Goal: Information Seeking & Learning: Learn about a topic

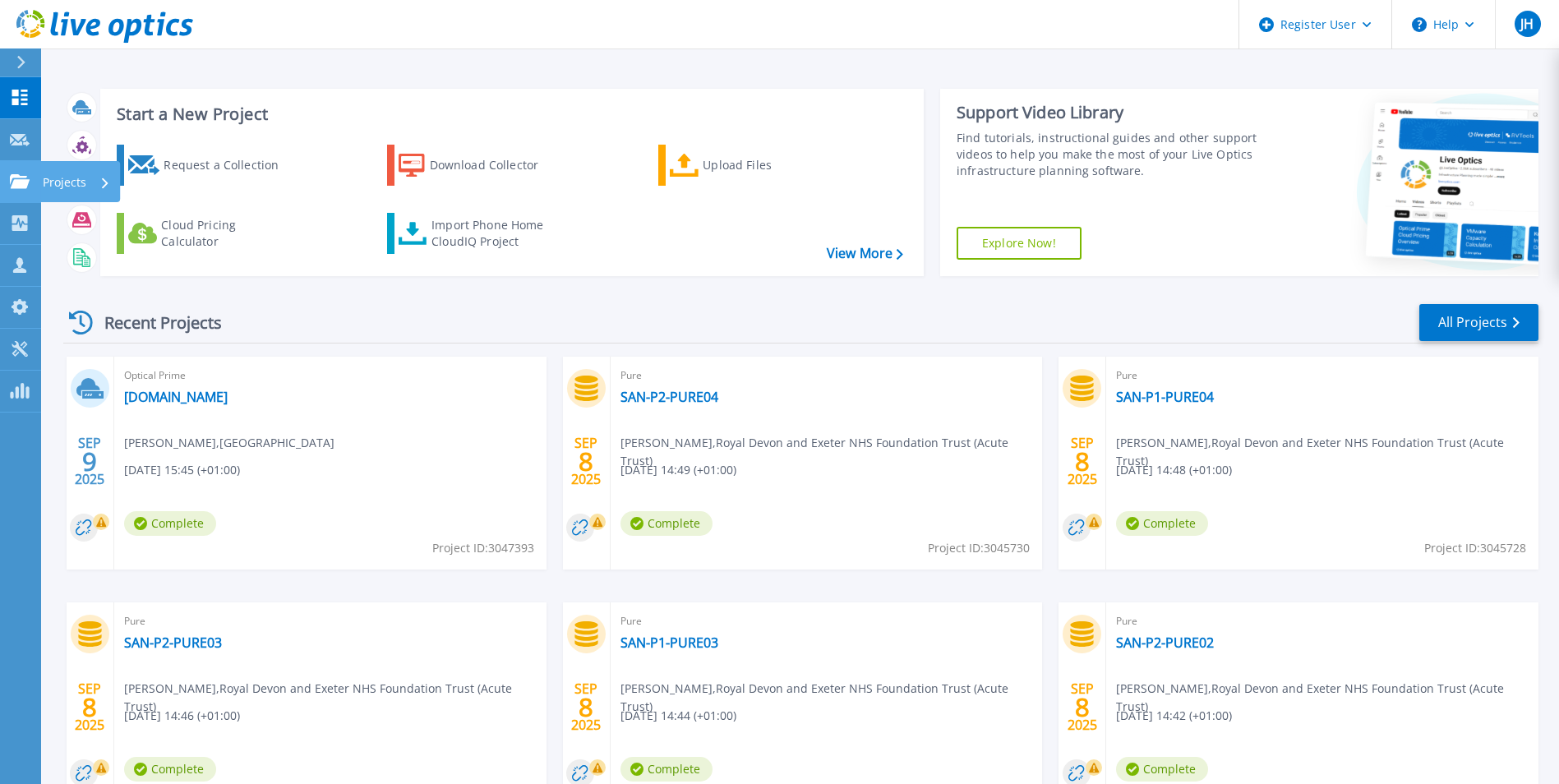
click at [58, 180] on p "Projects" at bounding box center [65, 183] width 43 height 43
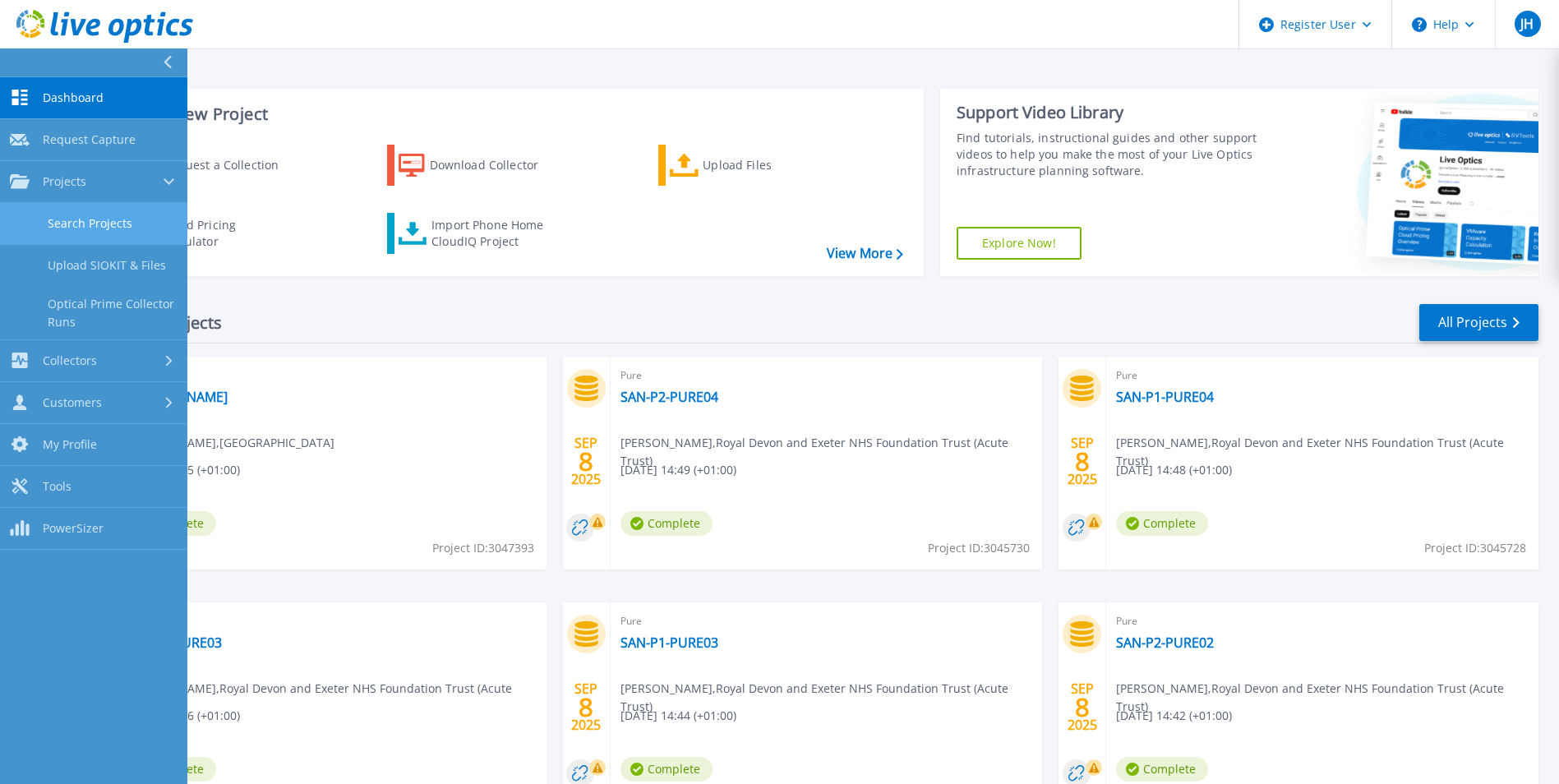
click at [88, 225] on link "Search Projects" at bounding box center [93, 224] width 188 height 42
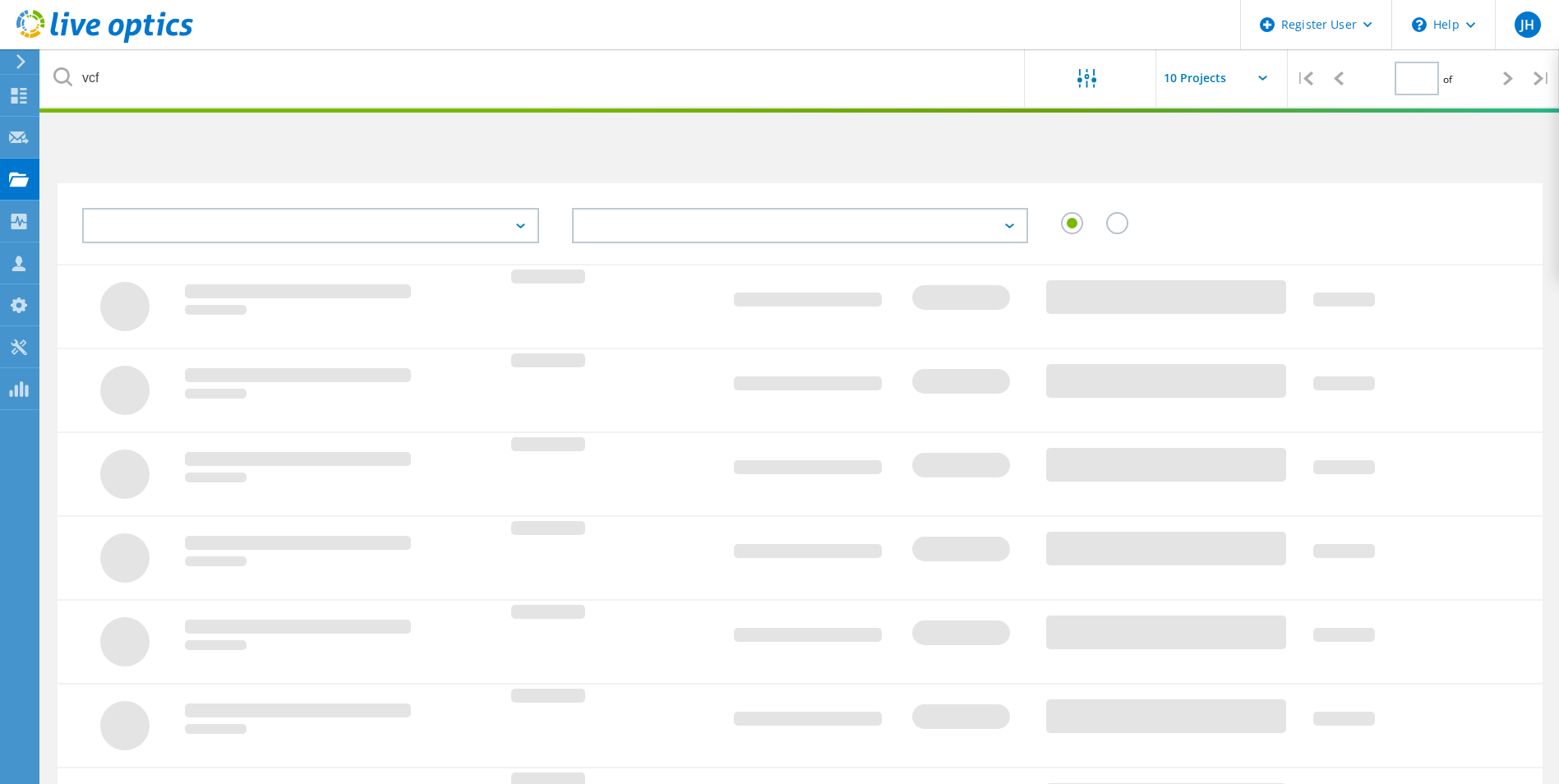
type input "1"
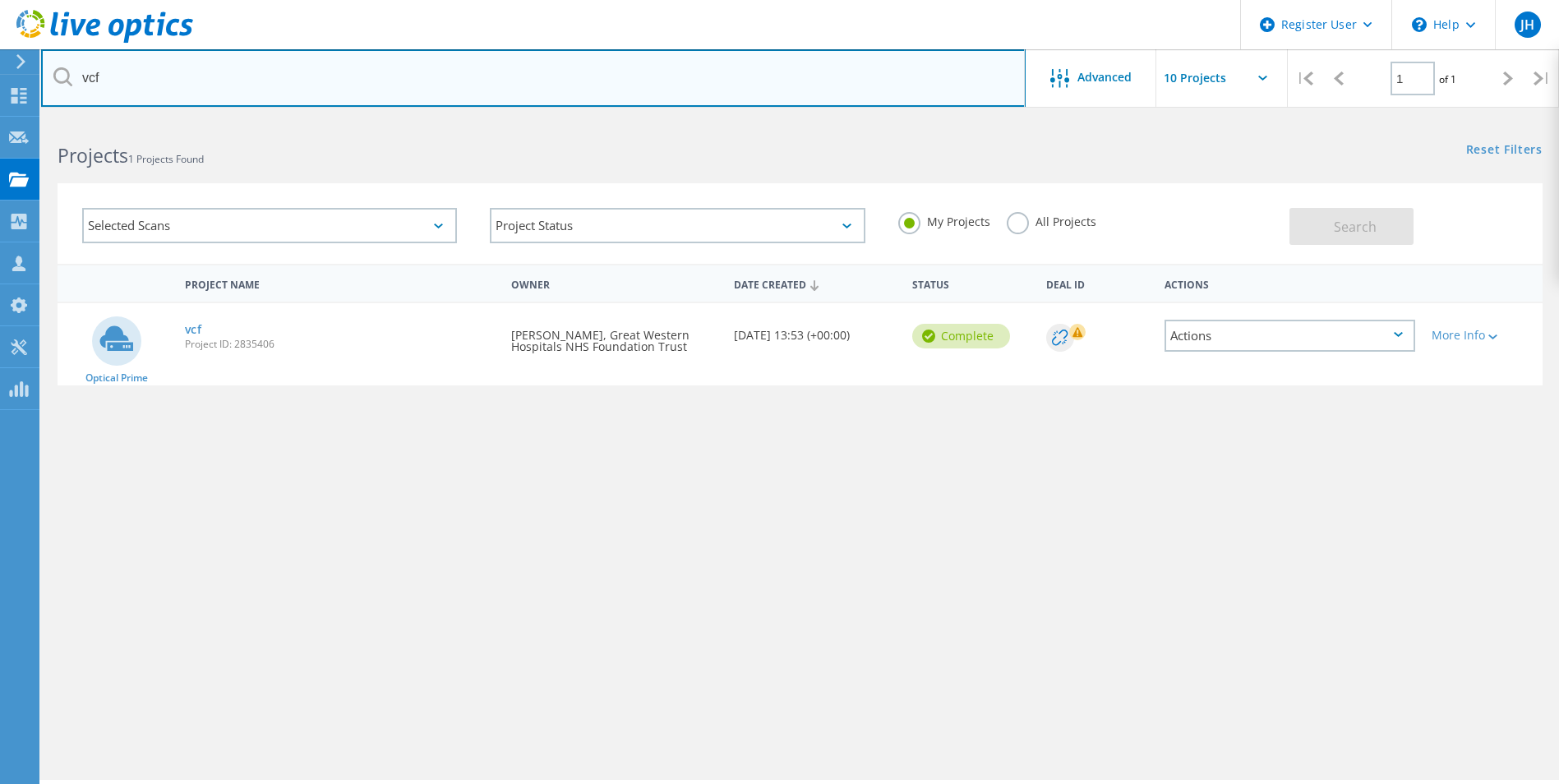
click at [195, 88] on input "vcf" at bounding box center [533, 78] width 985 height 58
type input "v"
drag, startPoint x: 140, startPoint y: 80, endPoint x: 311, endPoint y: 88, distance: 171.2
click at [311, 88] on input "gloucestershire" at bounding box center [533, 78] width 985 height 58
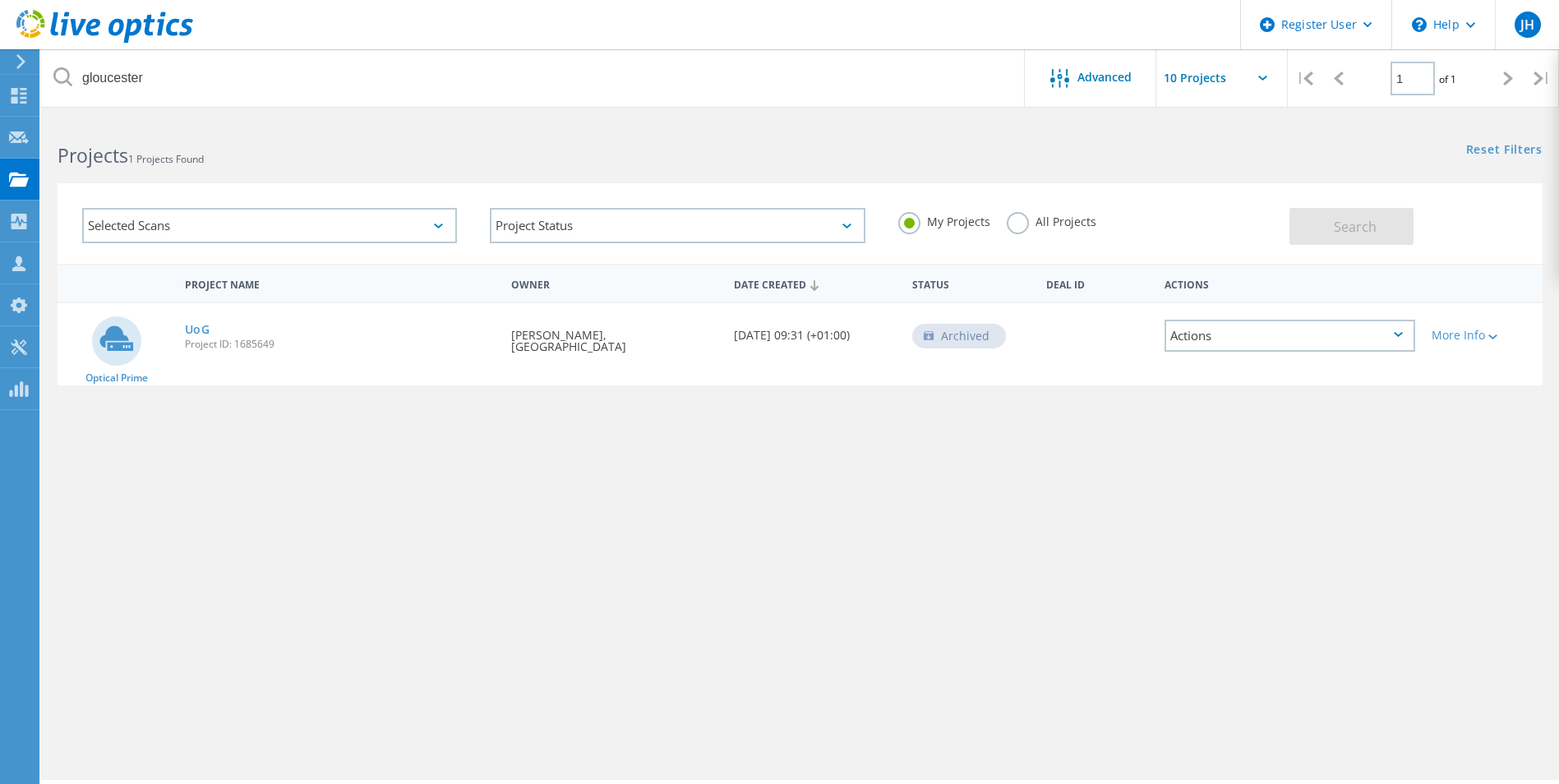
click at [1023, 220] on label "All Projects" at bounding box center [1051, 220] width 89 height 16
click at [0, 0] on input "All Projects" at bounding box center [0, 0] width 0 height 0
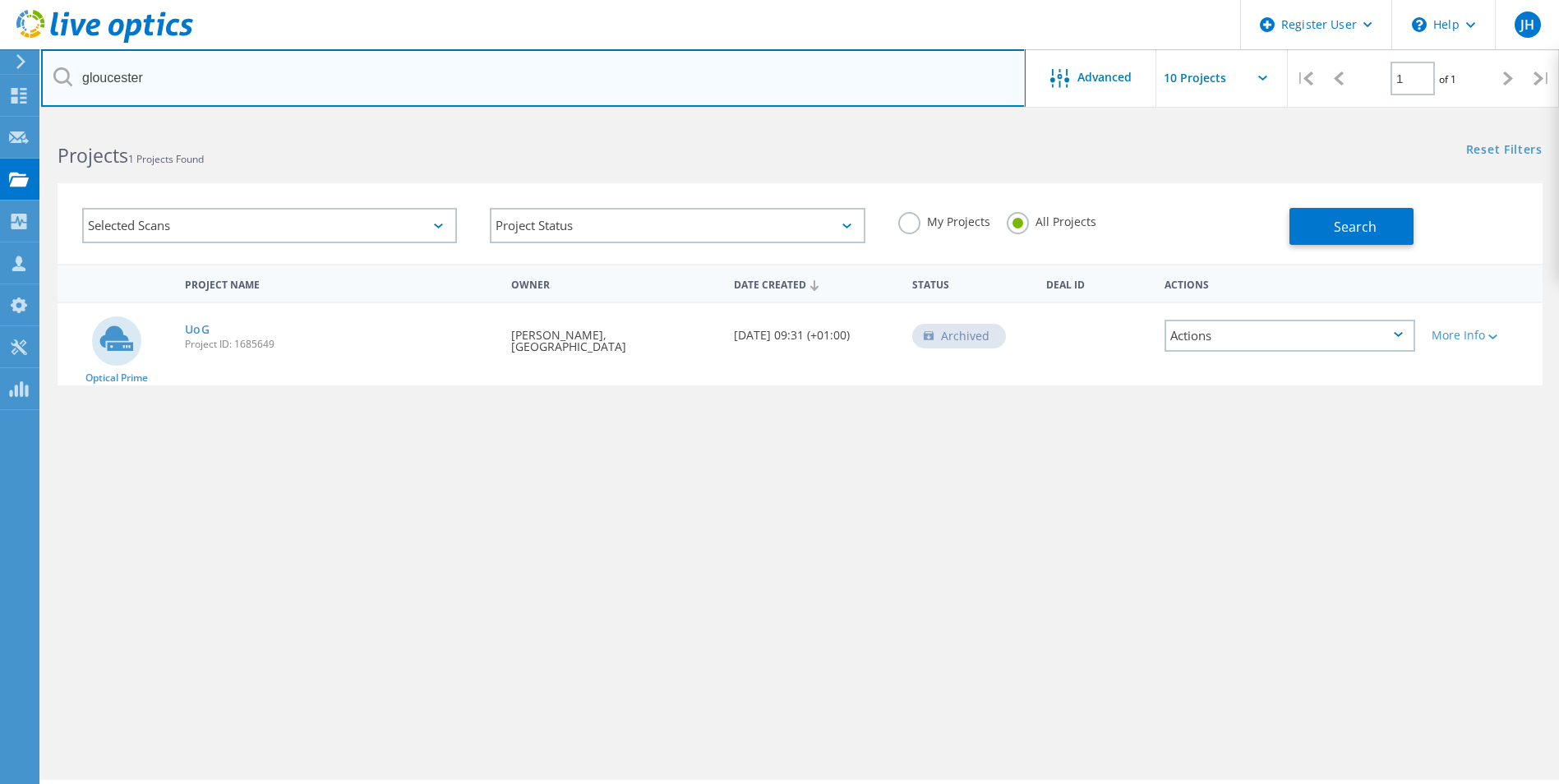
click at [270, 71] on input "gloucester" at bounding box center [533, 78] width 985 height 58
type input "gloucestershire"
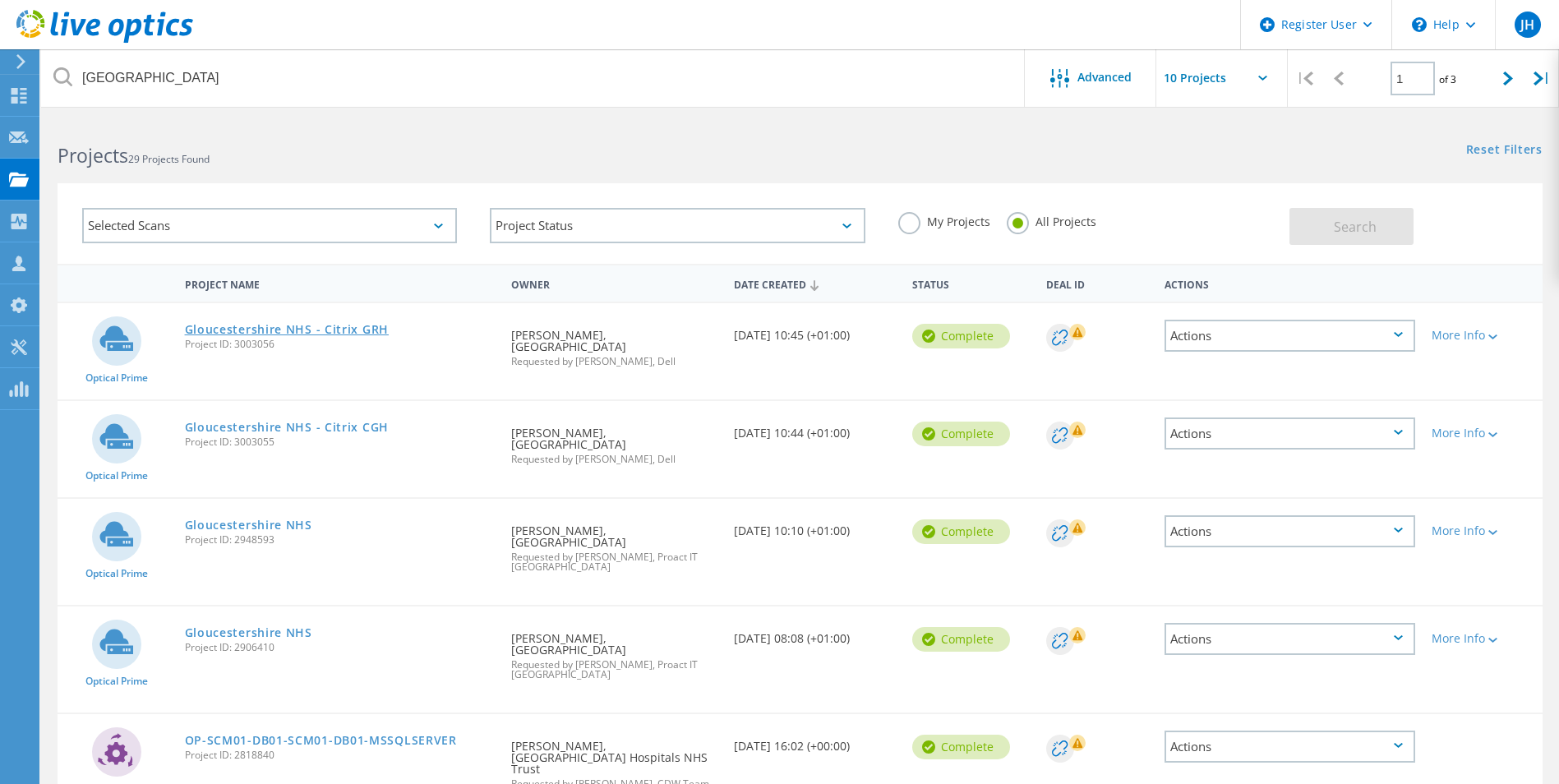
click at [308, 331] on link "Gloucestershire NHS - Citrix GRH" at bounding box center [287, 330] width 204 height 12
click at [304, 421] on link "Gloucestershire NHS - Citrix CGH" at bounding box center [287, 427] width 204 height 12
click at [277, 519] on link "Gloucestershire NHS" at bounding box center [248, 525] width 128 height 12
click at [277, 627] on link "Gloucestershire NHS" at bounding box center [248, 633] width 128 height 12
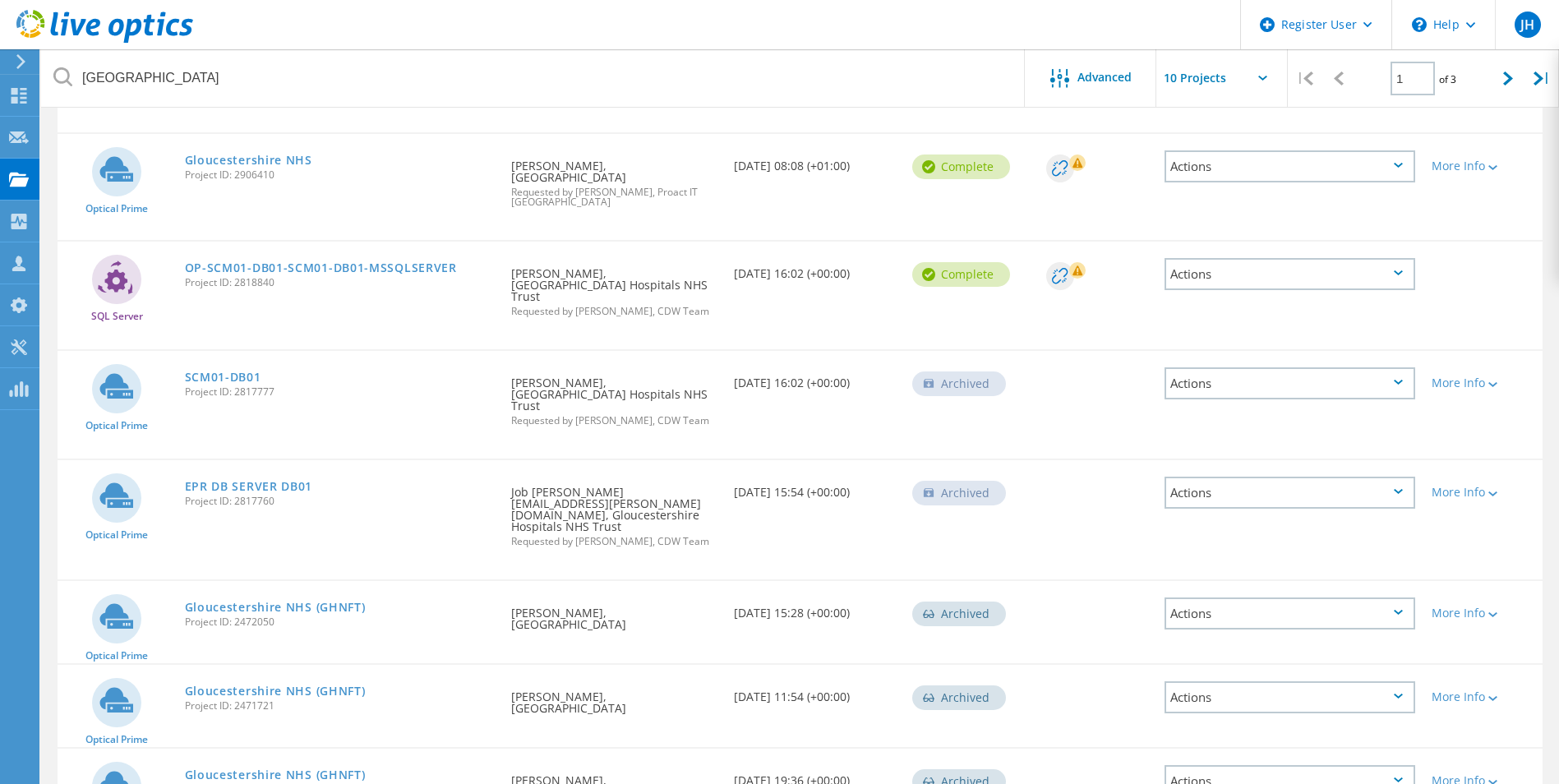
scroll to position [473, 0]
click at [334, 601] on link "Gloucestershire NHS (GHNFT)" at bounding box center [275, 606] width 181 height 12
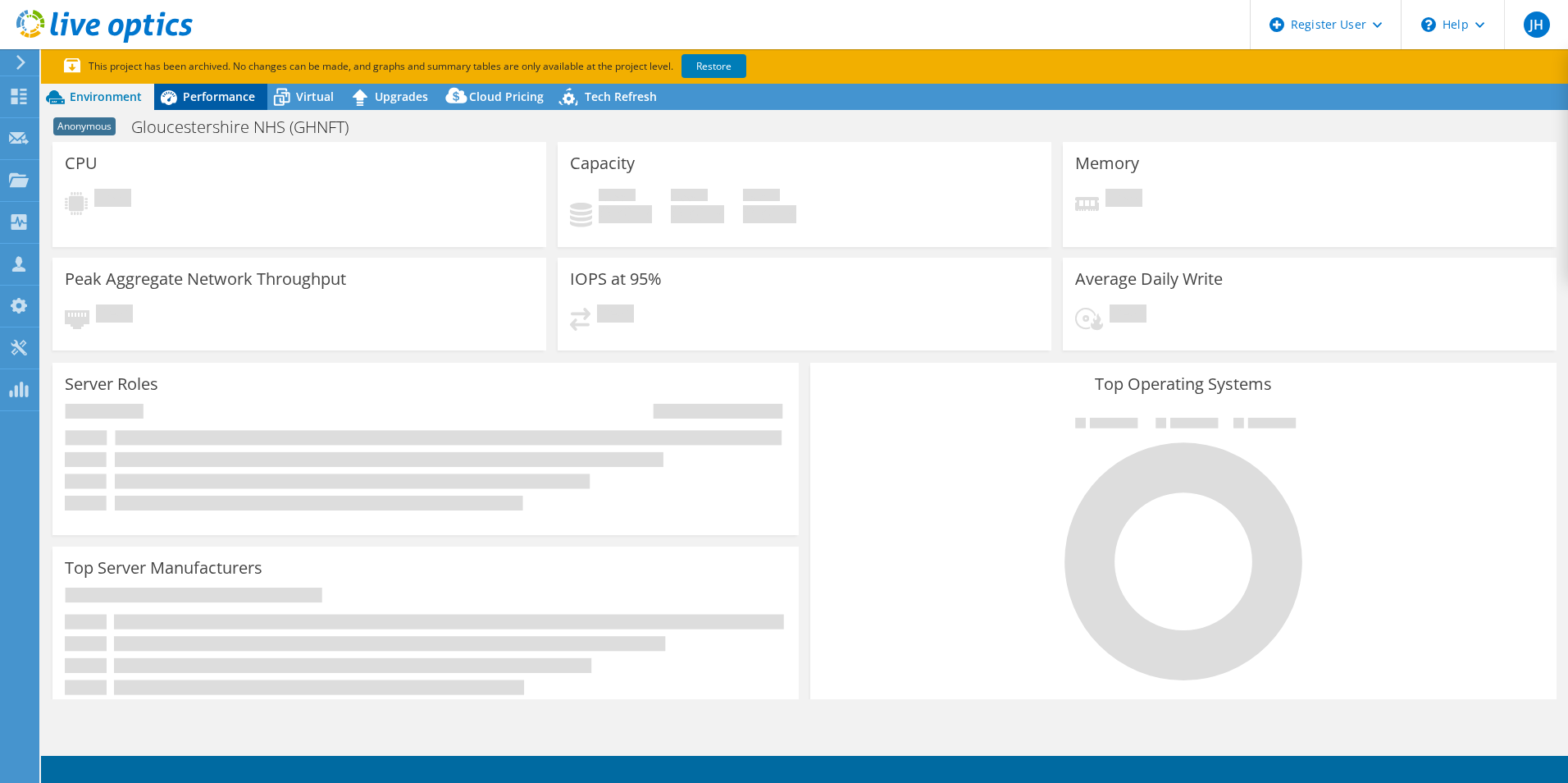
select select "USD"
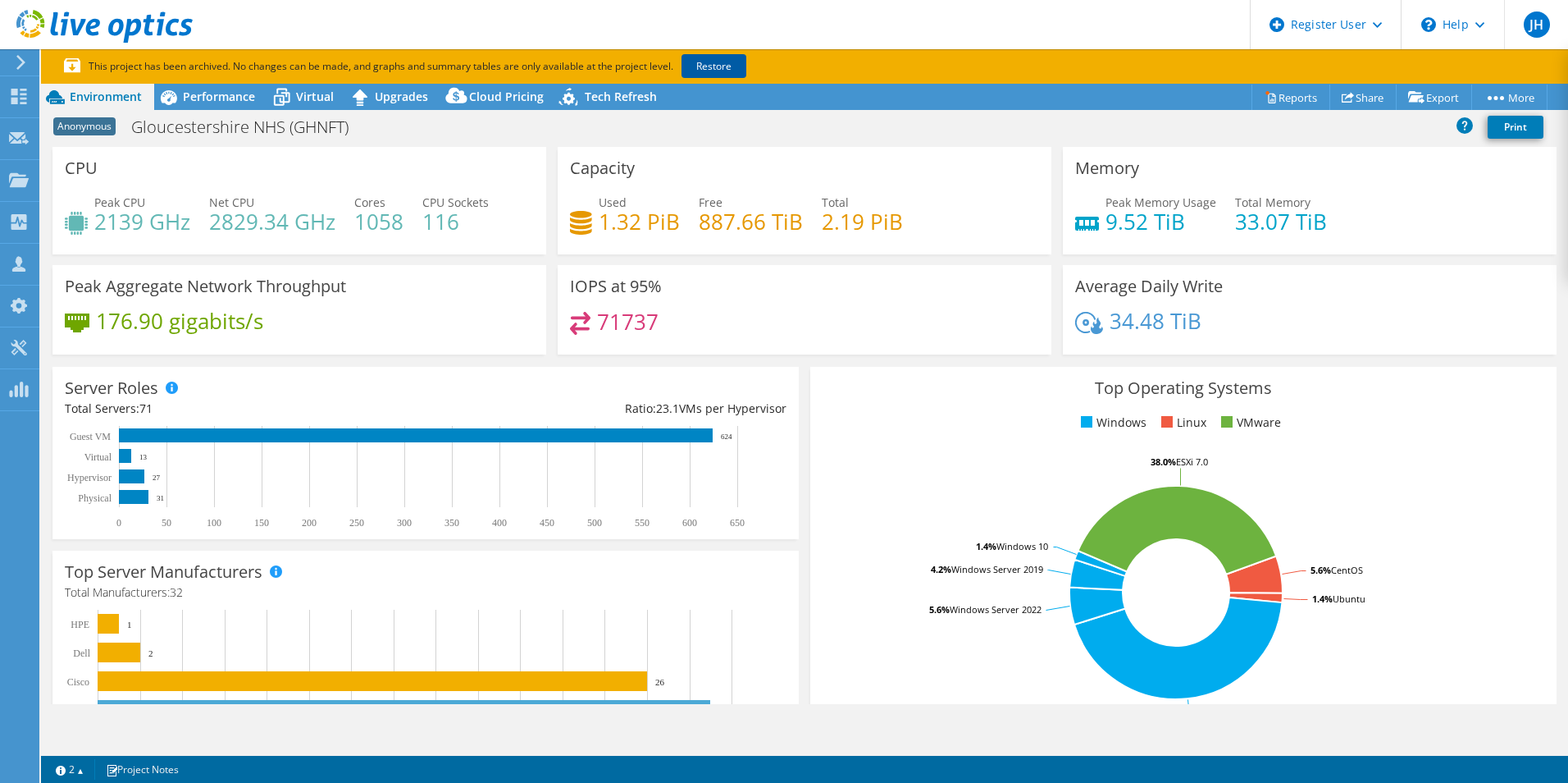
click at [697, 62] on link "Restore" at bounding box center [714, 66] width 65 height 24
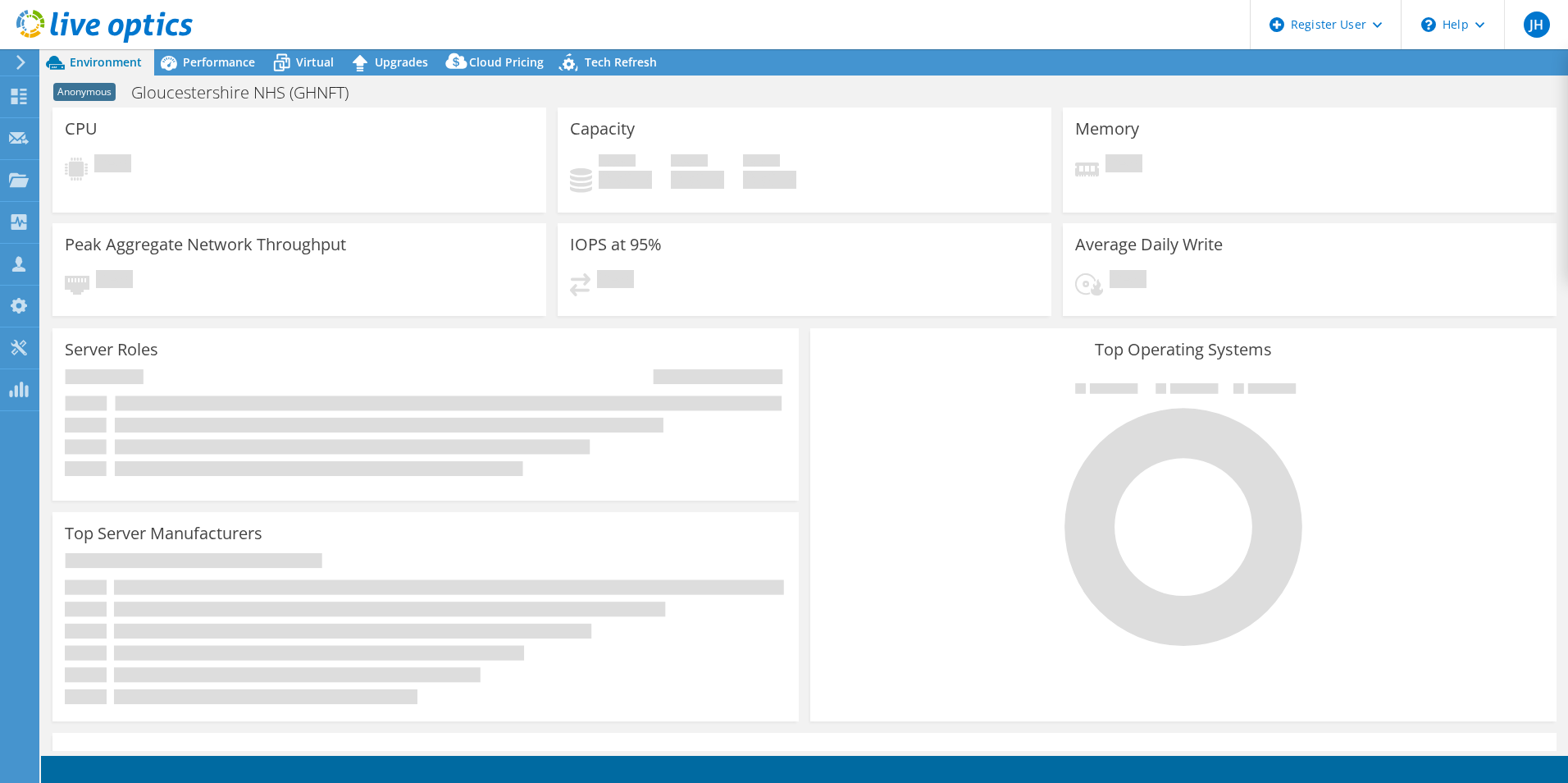
select select "USD"
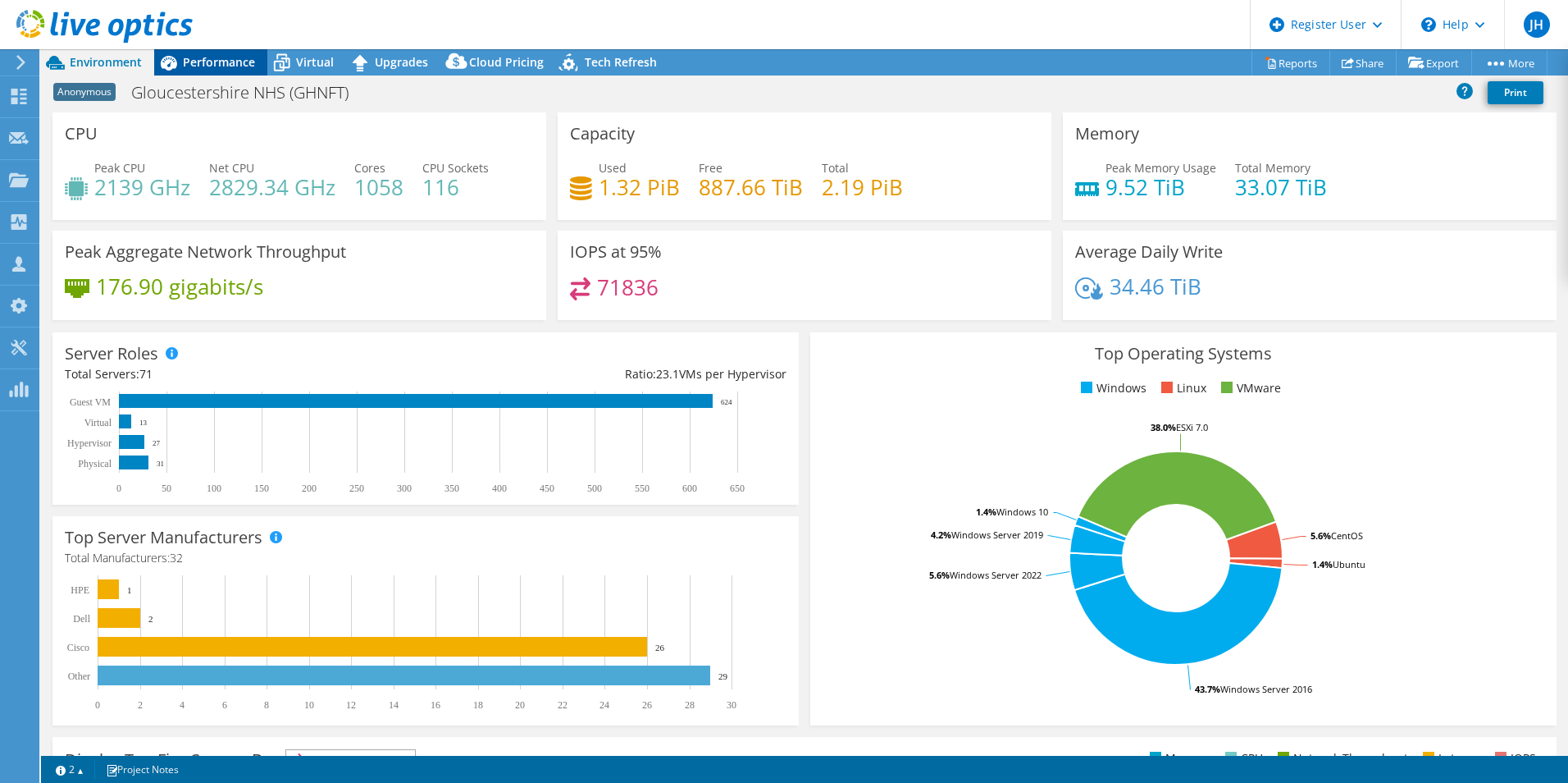
click at [199, 58] on span "Performance" at bounding box center [219, 62] width 72 height 16
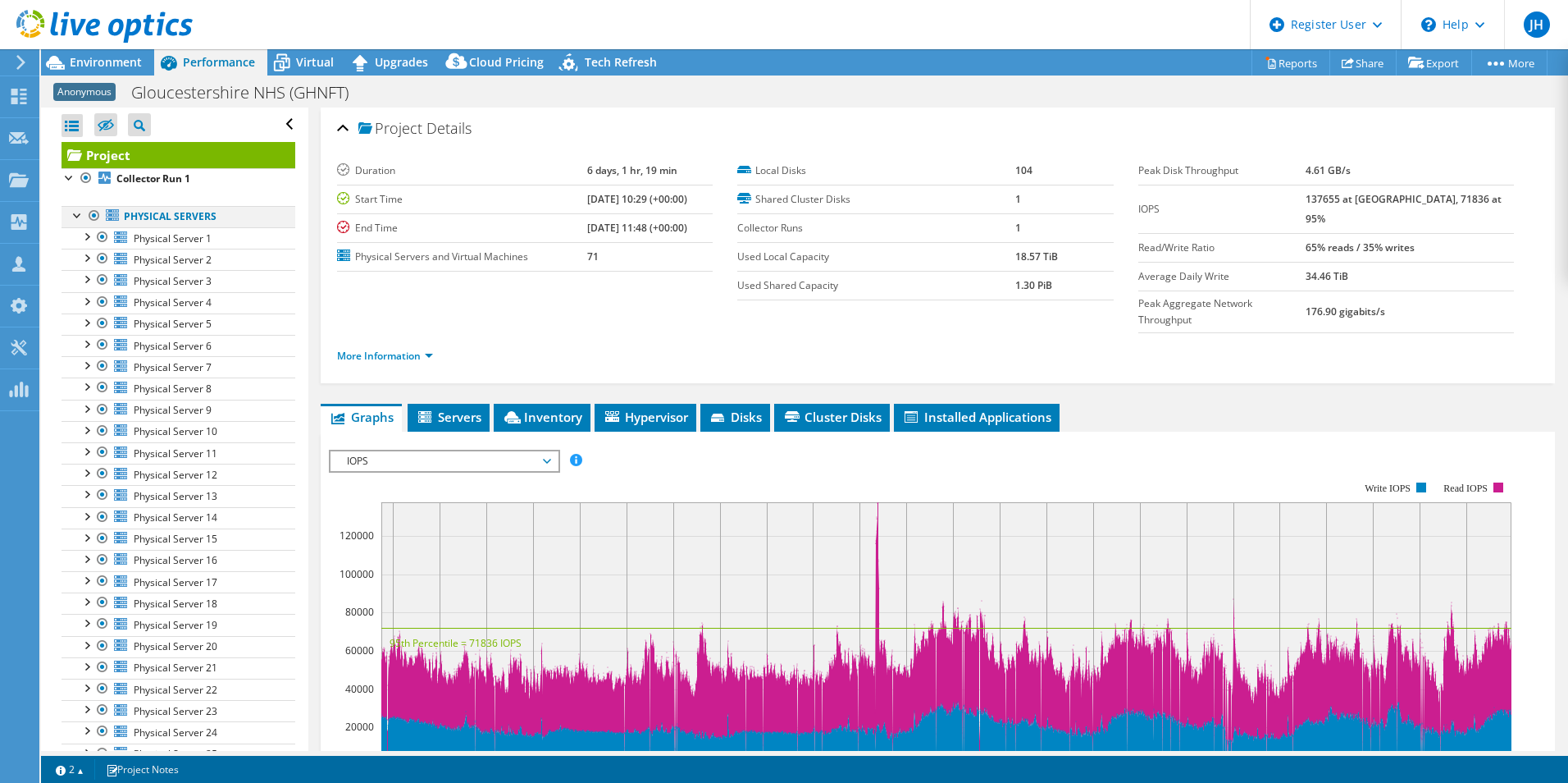
click at [93, 218] on div at bounding box center [94, 216] width 17 height 20
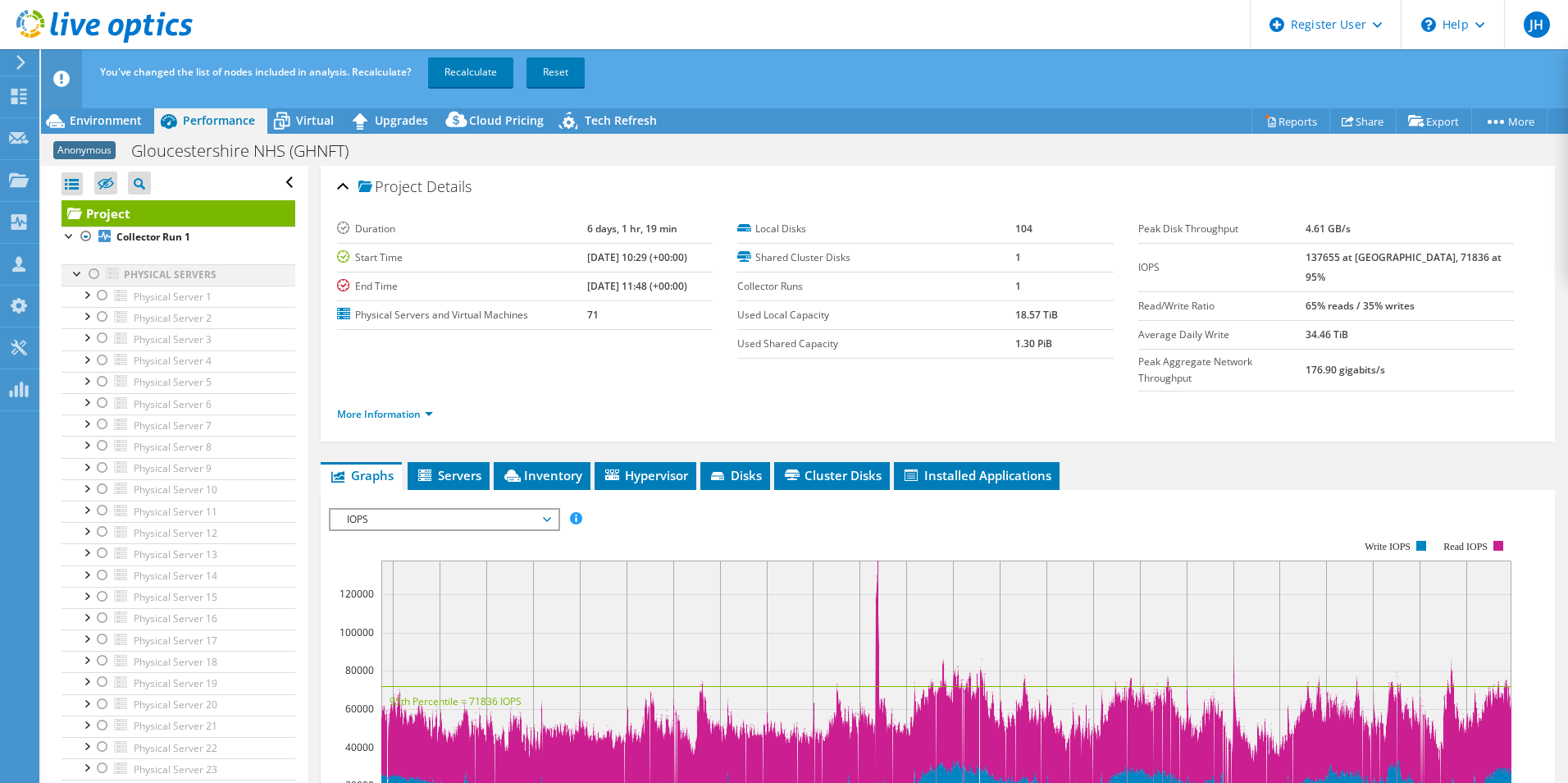
click at [74, 271] on div at bounding box center [77, 272] width 17 height 17
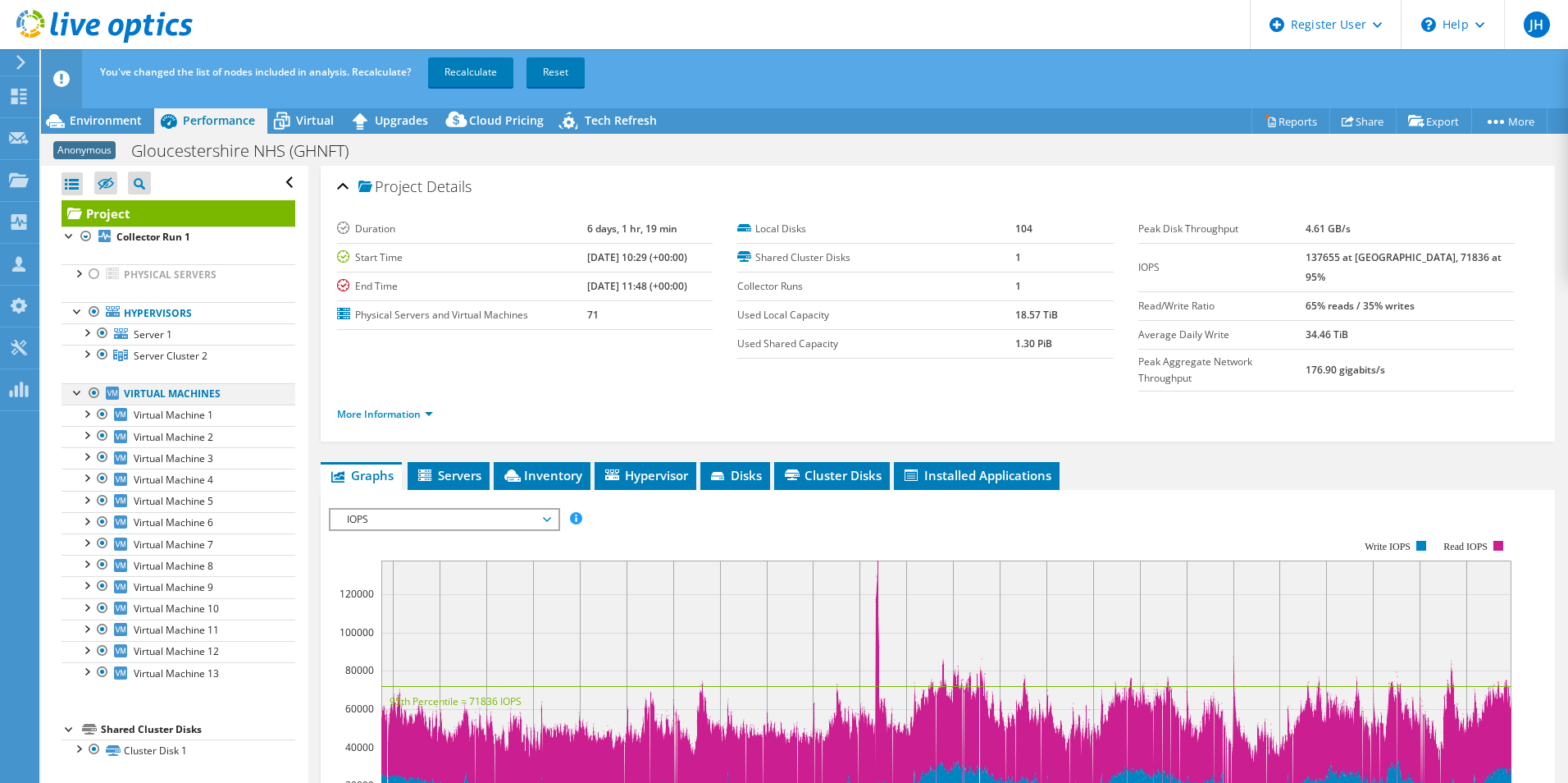
click at [93, 388] on div at bounding box center [94, 393] width 17 height 20
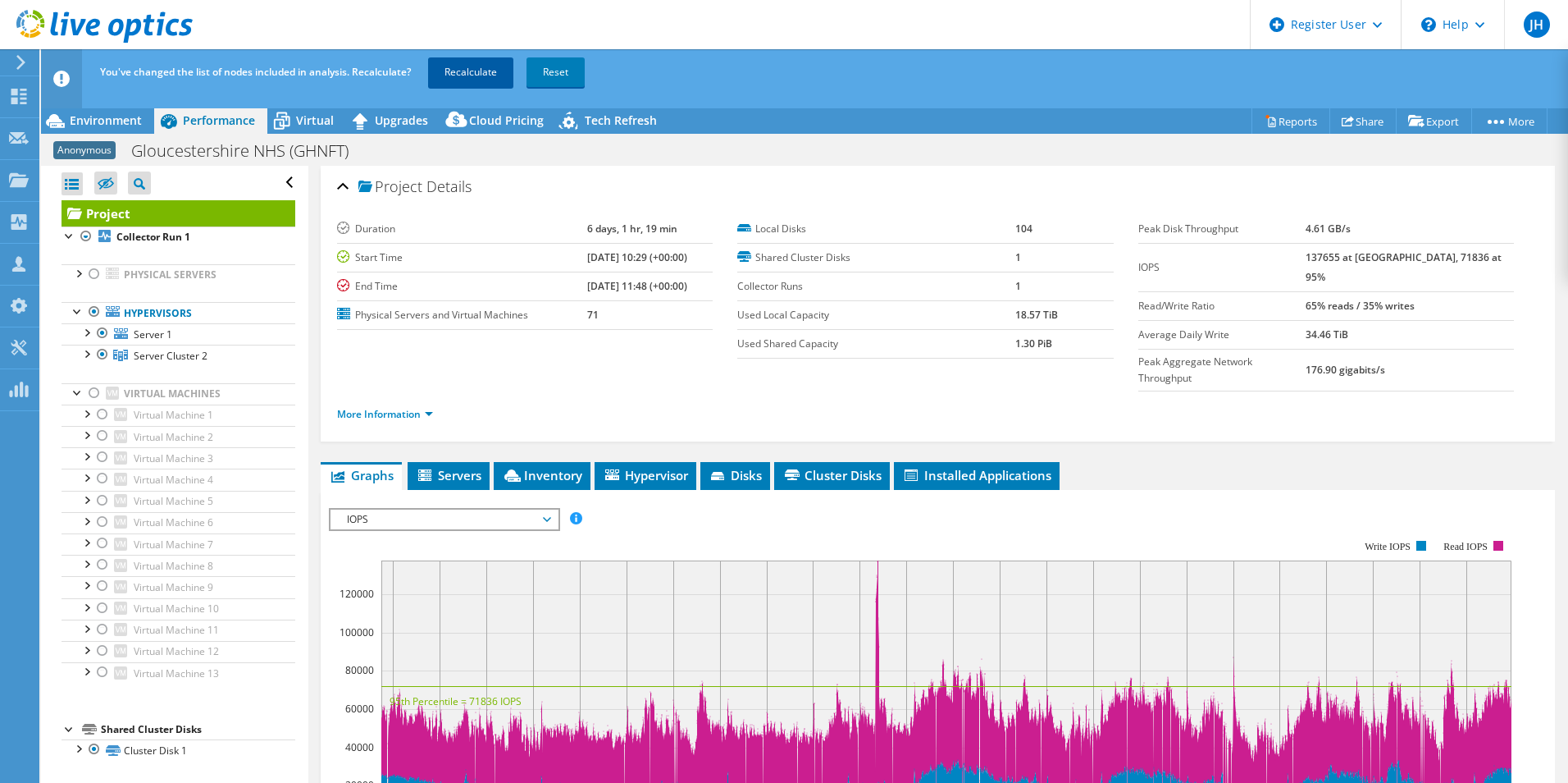
click at [459, 70] on link "Recalculate" at bounding box center [470, 73] width 85 height 29
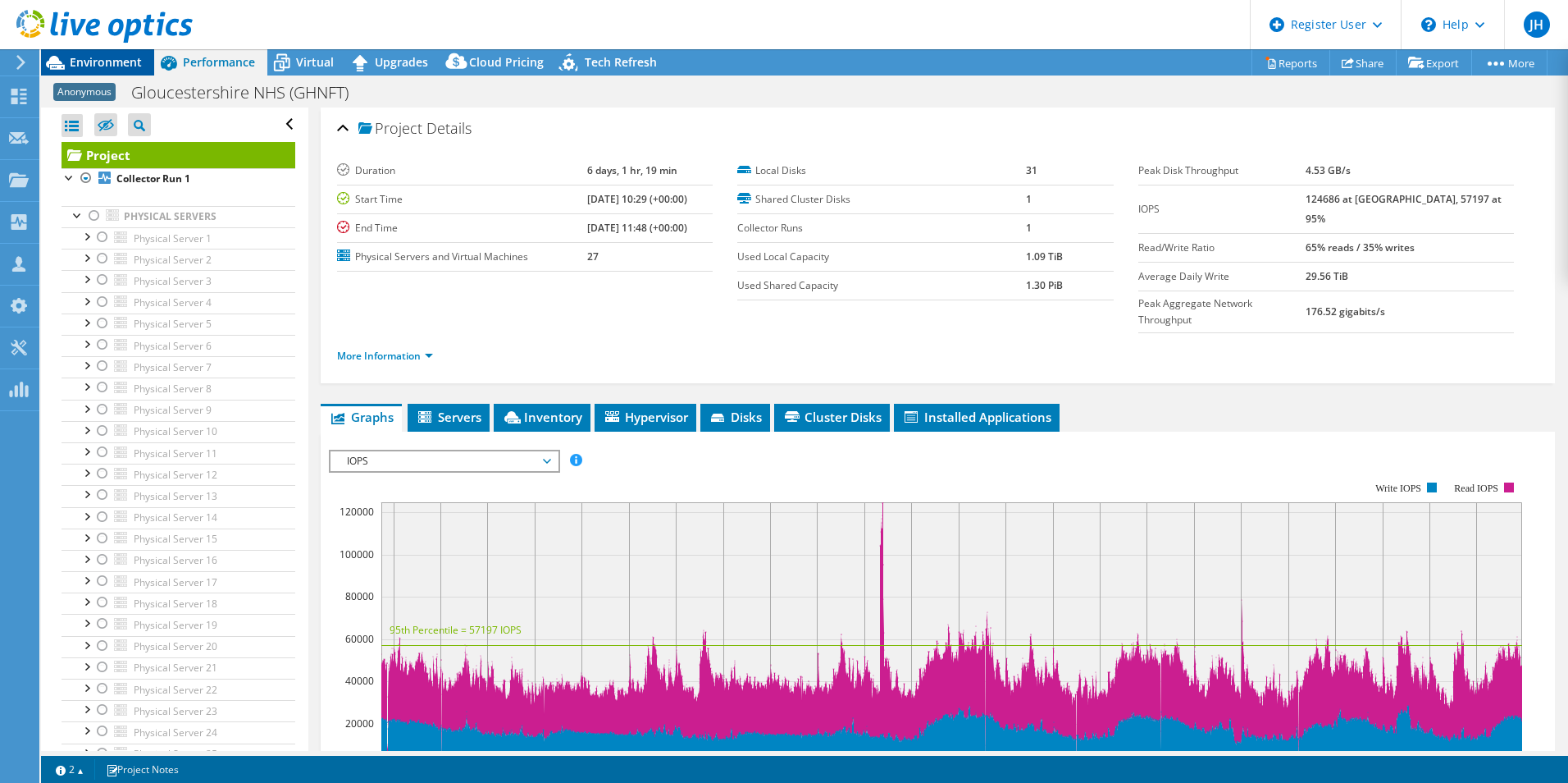
click at [112, 60] on span "Environment" at bounding box center [106, 62] width 72 height 16
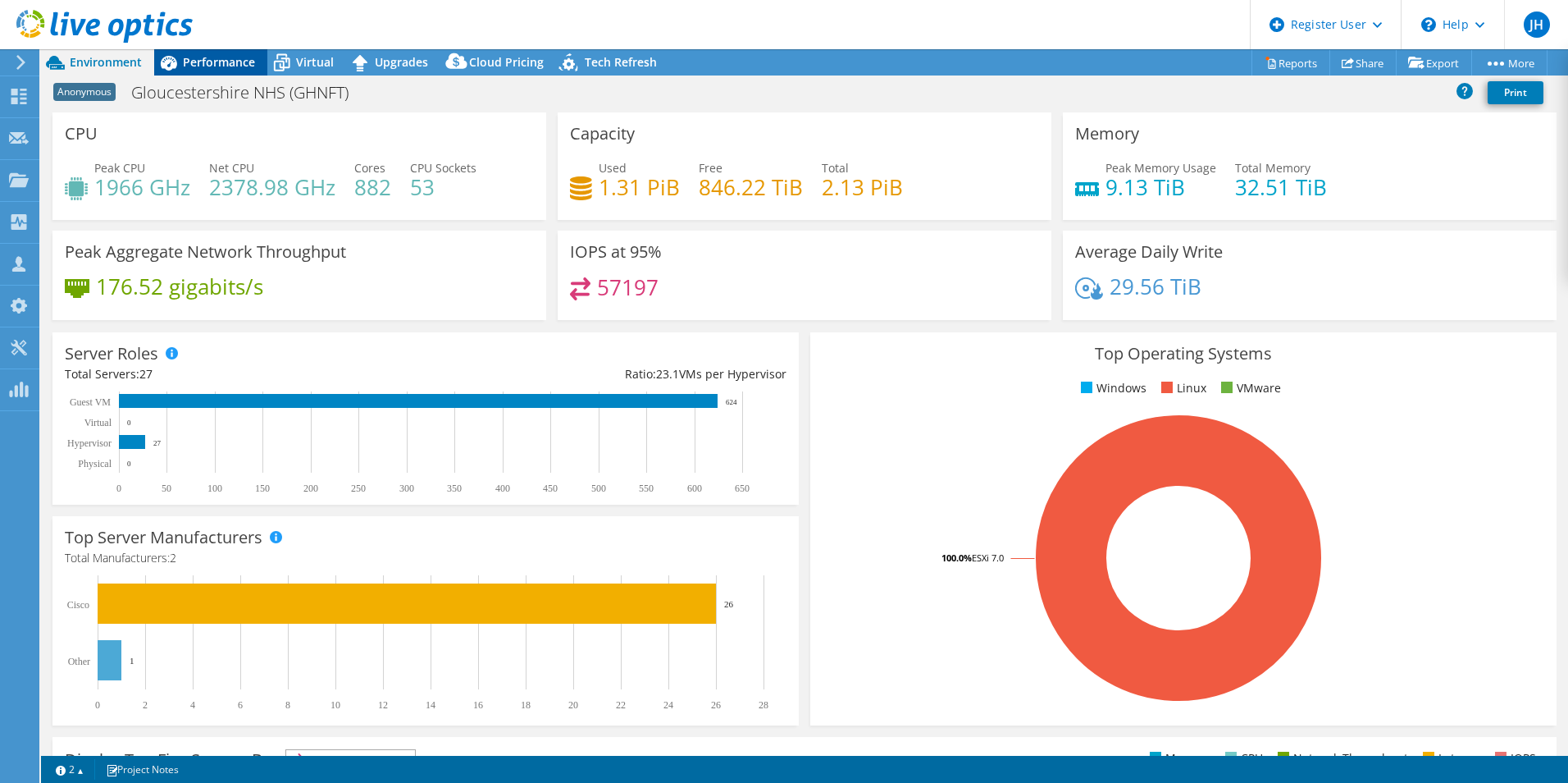
click at [209, 65] on span "Performance" at bounding box center [219, 62] width 72 height 16
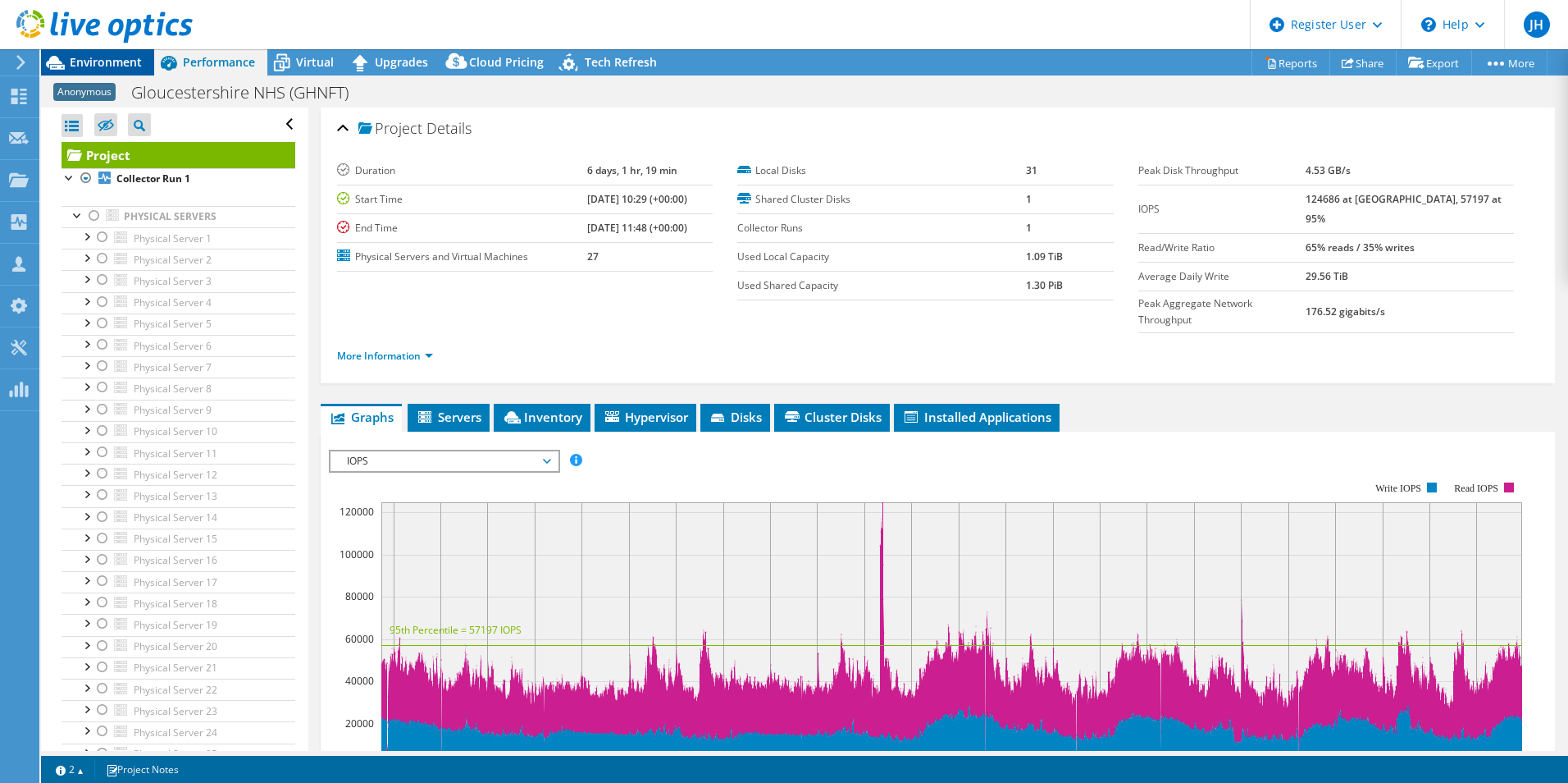
click at [108, 60] on span "Environment" at bounding box center [106, 62] width 72 height 16
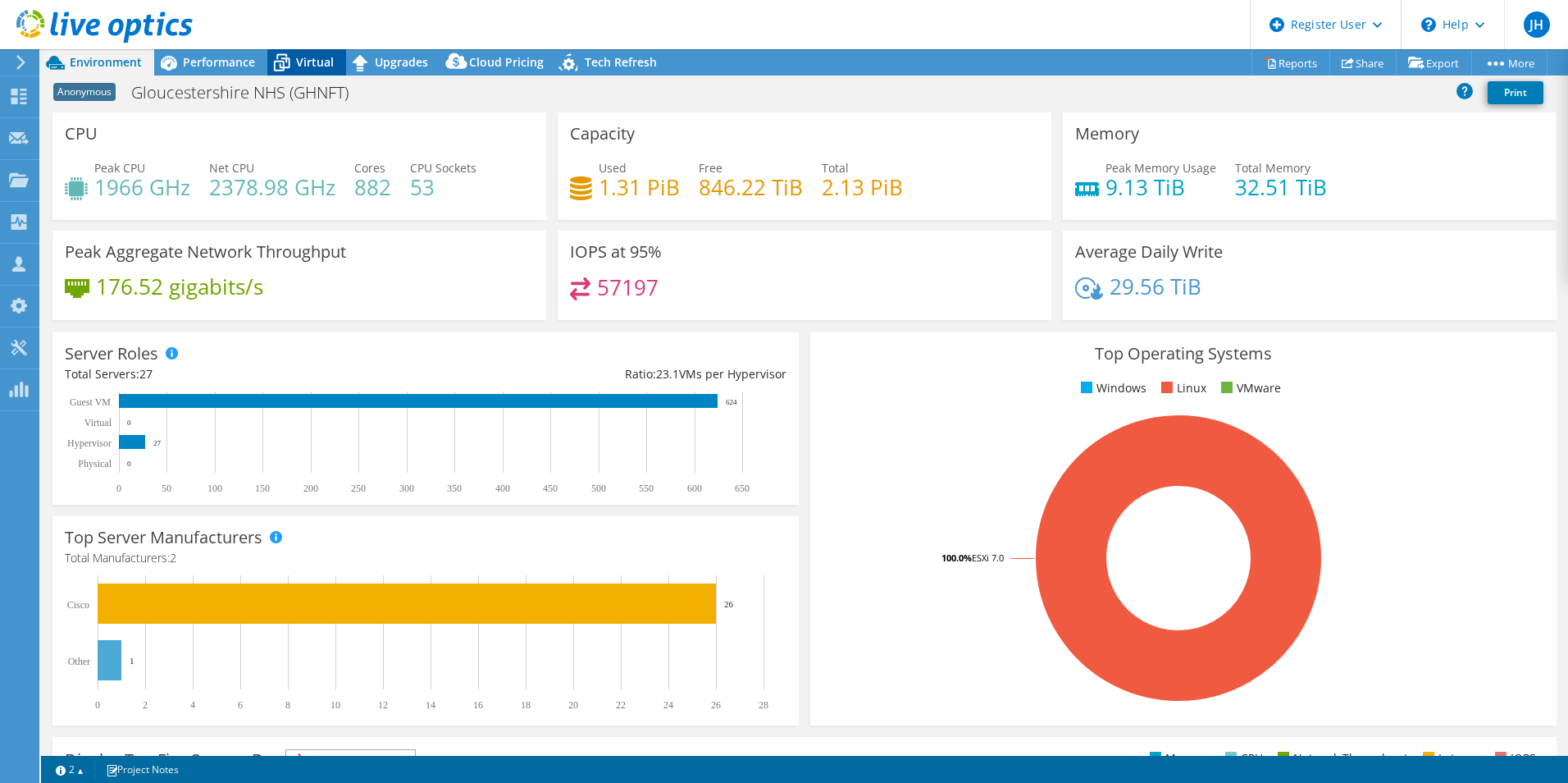
click at [298, 59] on span "Virtual" at bounding box center [314, 62] width 38 height 16
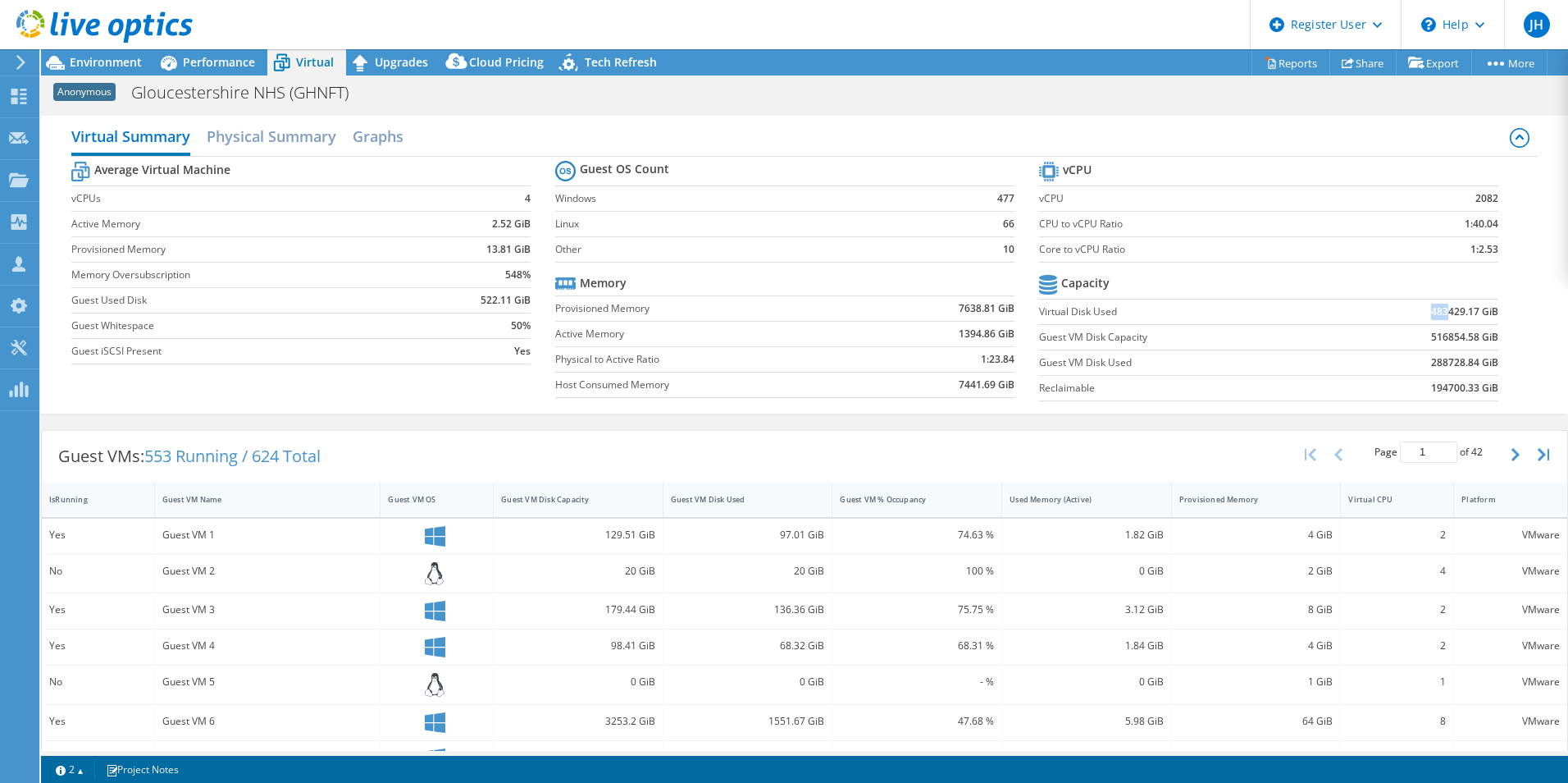
drag, startPoint x: 1436, startPoint y: 315, endPoint x: 1421, endPoint y: 315, distance: 15.0
click at [1431, 315] on b "483429.17 GiB" at bounding box center [1464, 312] width 68 height 17
click at [98, 61] on span "Environment" at bounding box center [106, 62] width 72 height 16
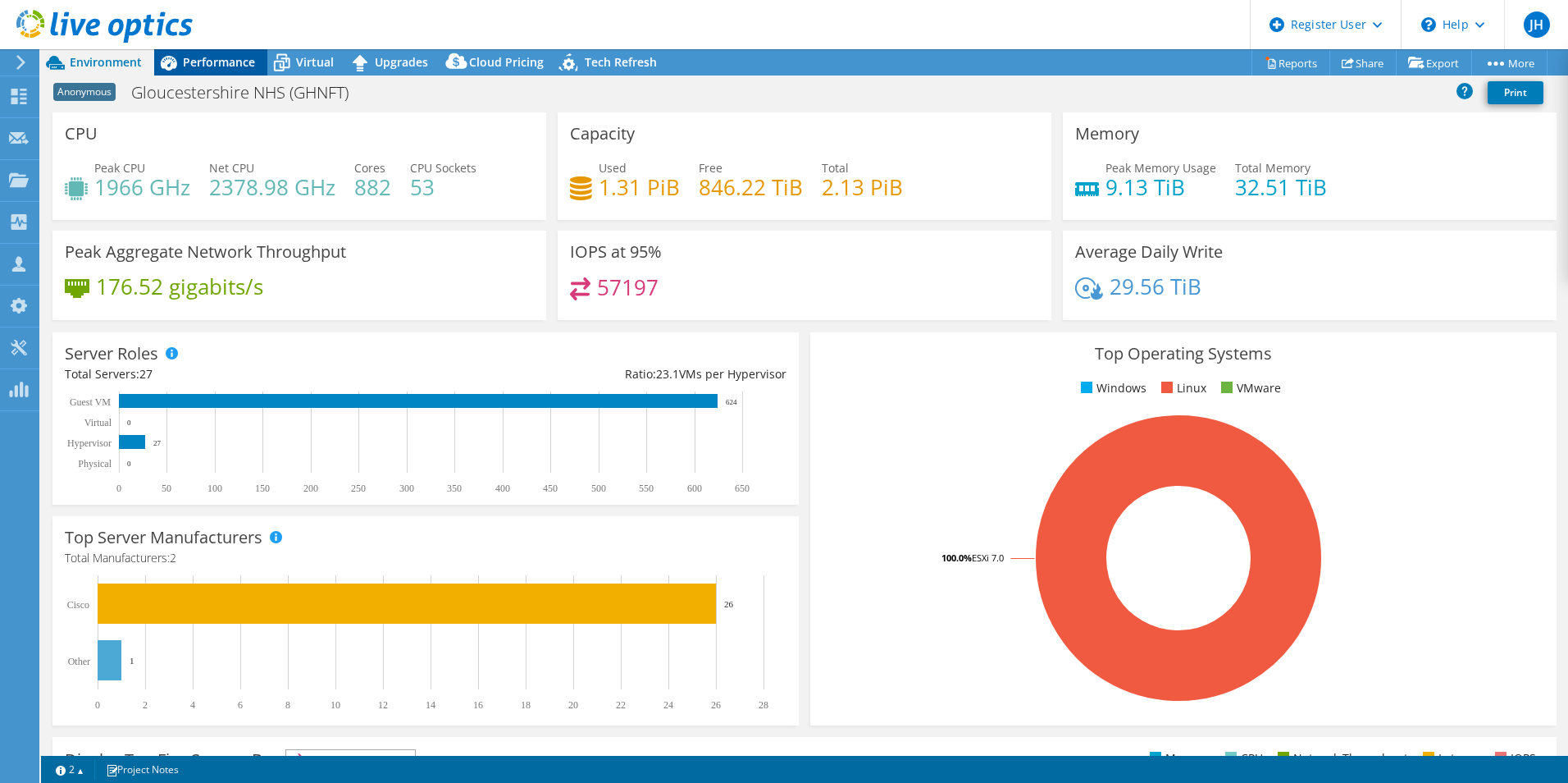
click at [231, 61] on span "Performance" at bounding box center [219, 62] width 72 height 16
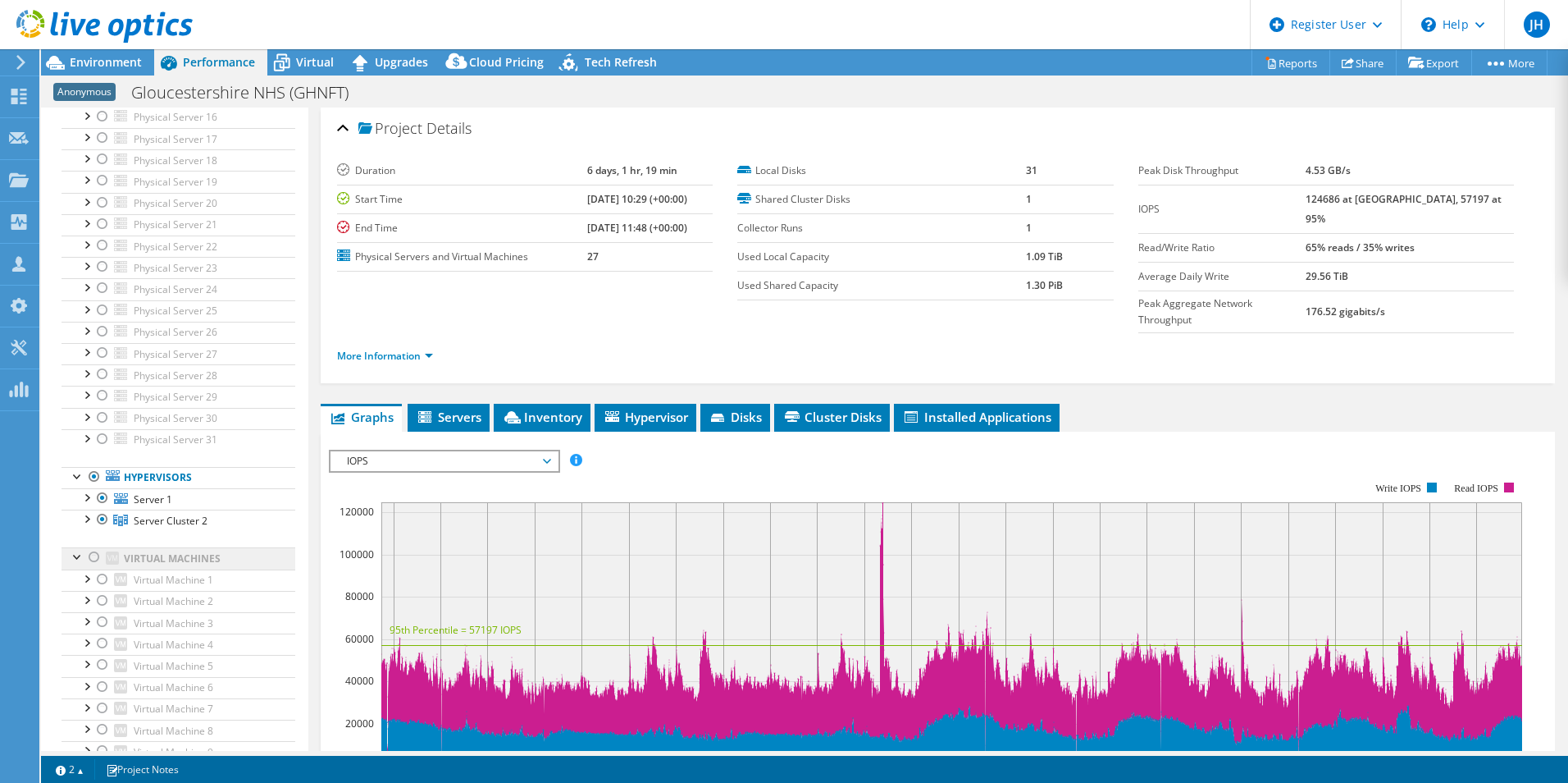
scroll to position [637, 0]
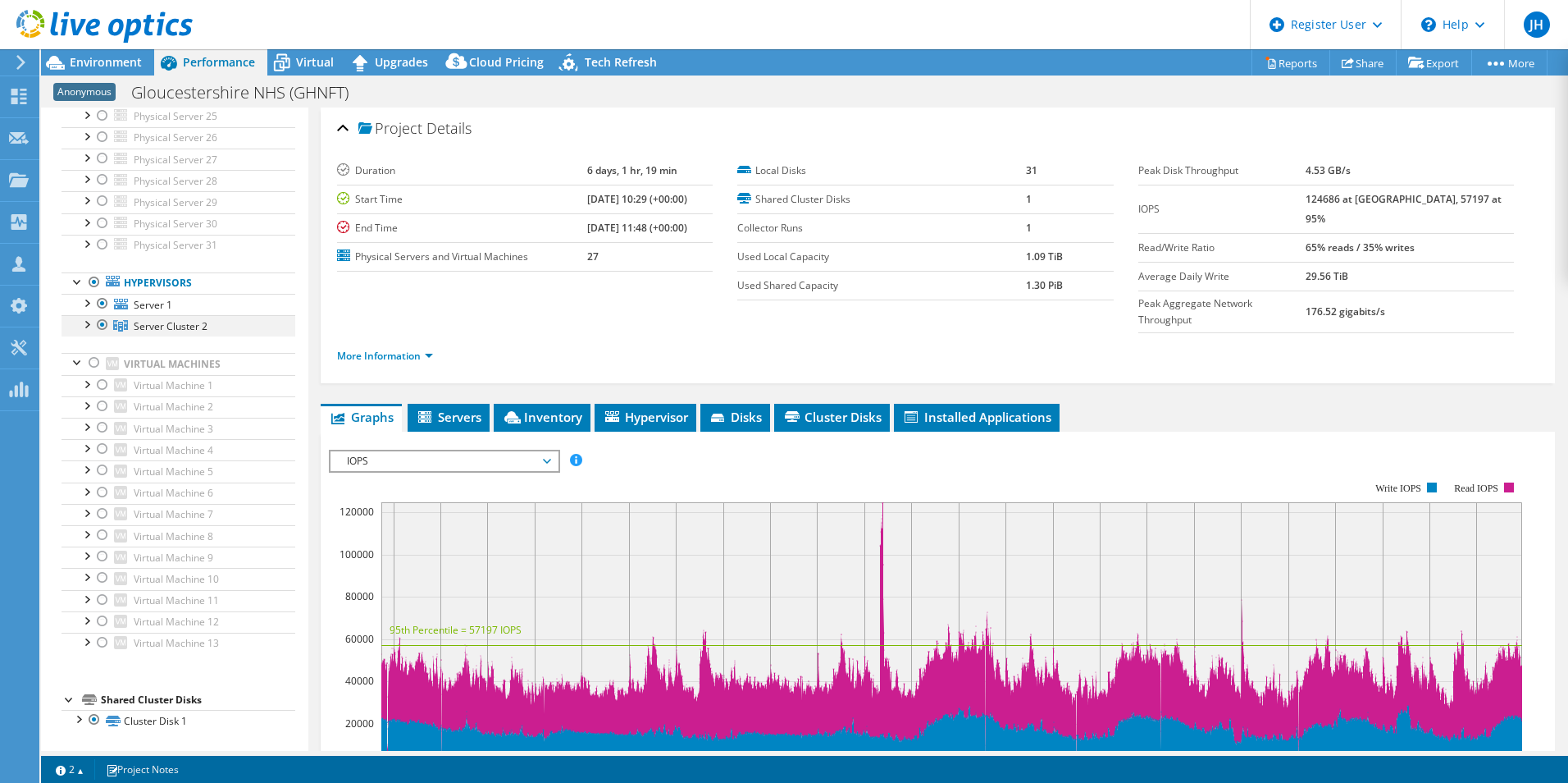
click at [84, 320] on div at bounding box center [86, 322] width 17 height 17
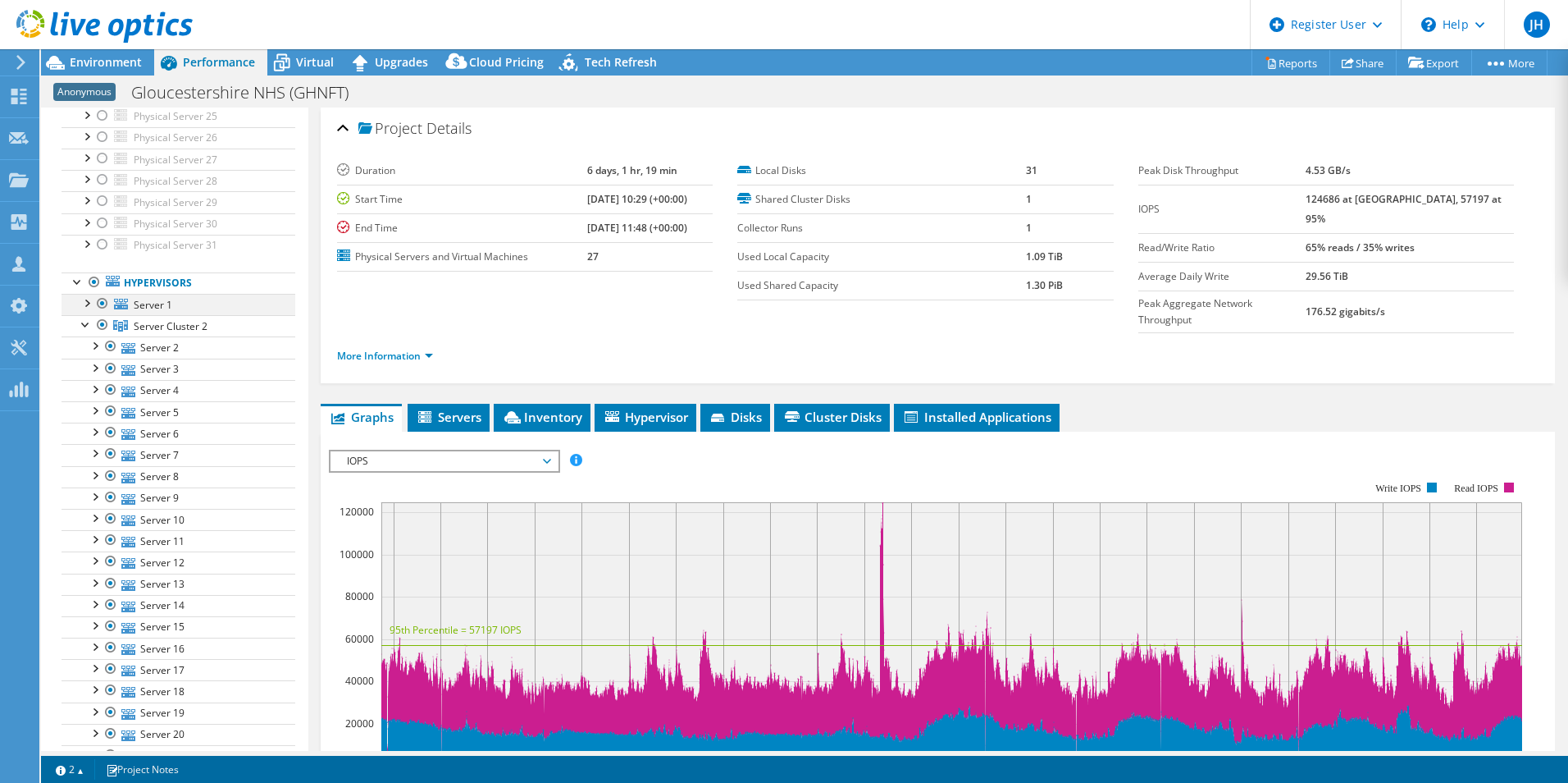
click at [88, 300] on div at bounding box center [86, 302] width 17 height 17
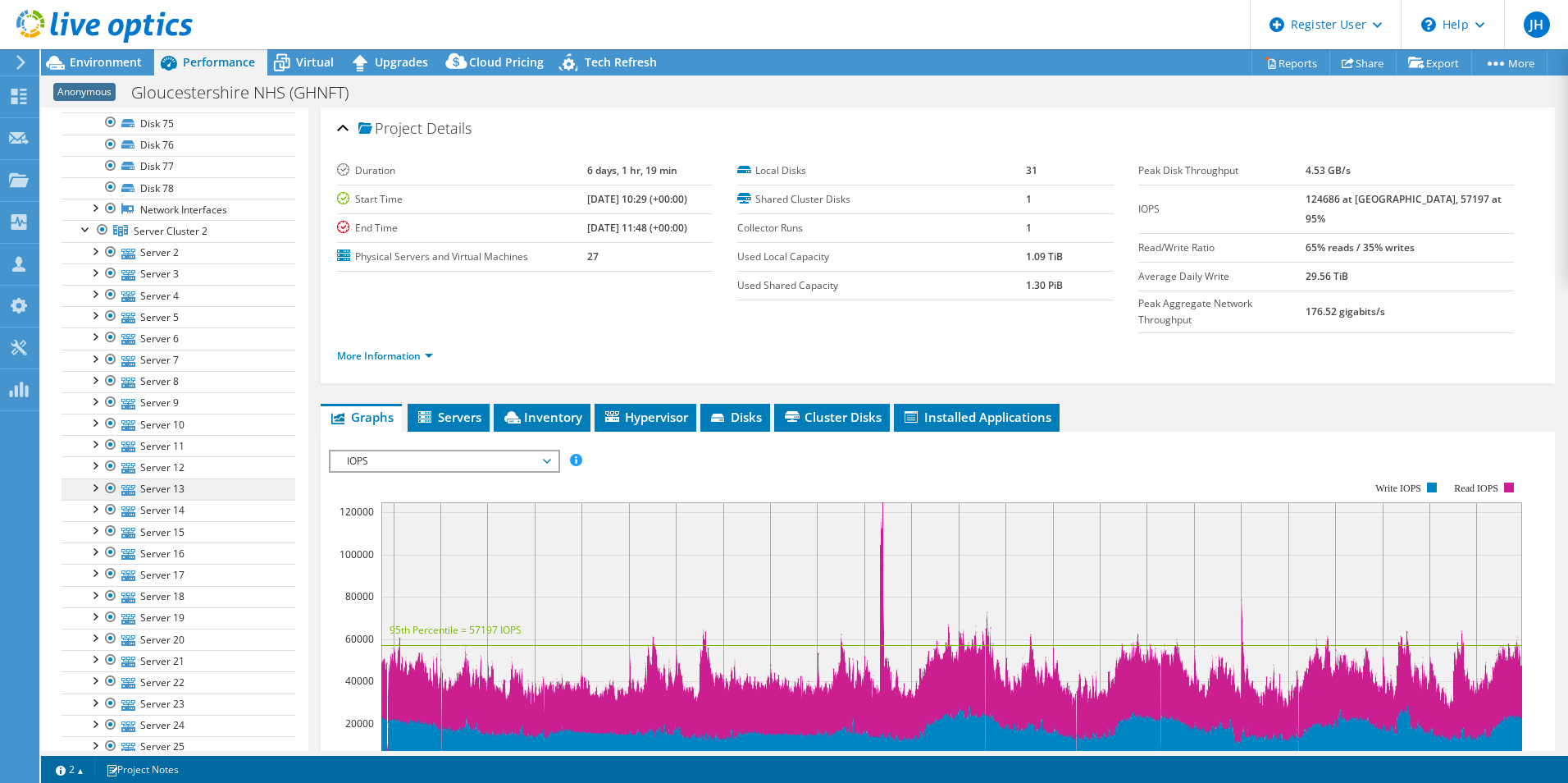
scroll to position [884, 0]
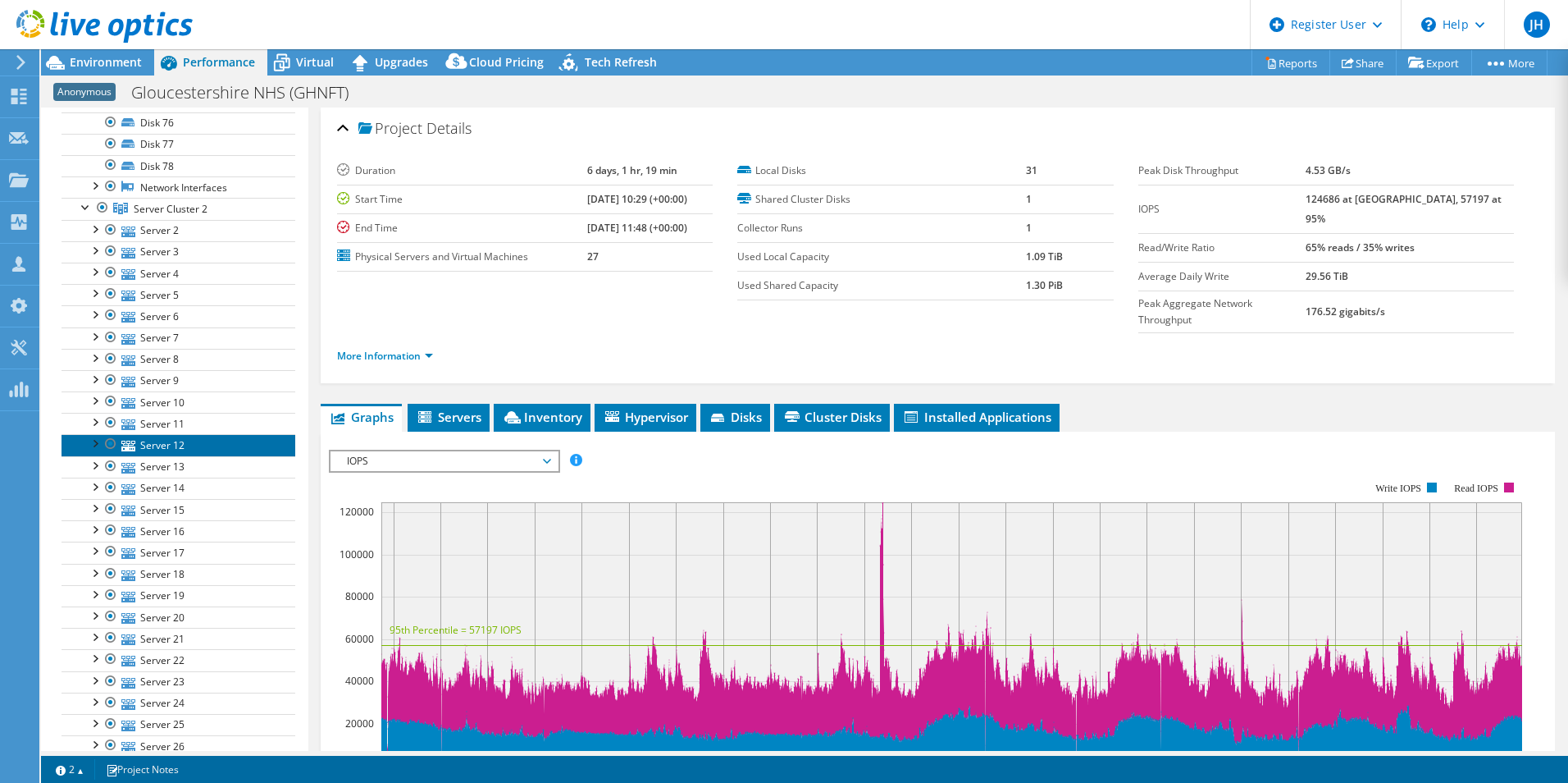
click at [168, 449] on link "Server 12" at bounding box center [178, 445] width 234 height 22
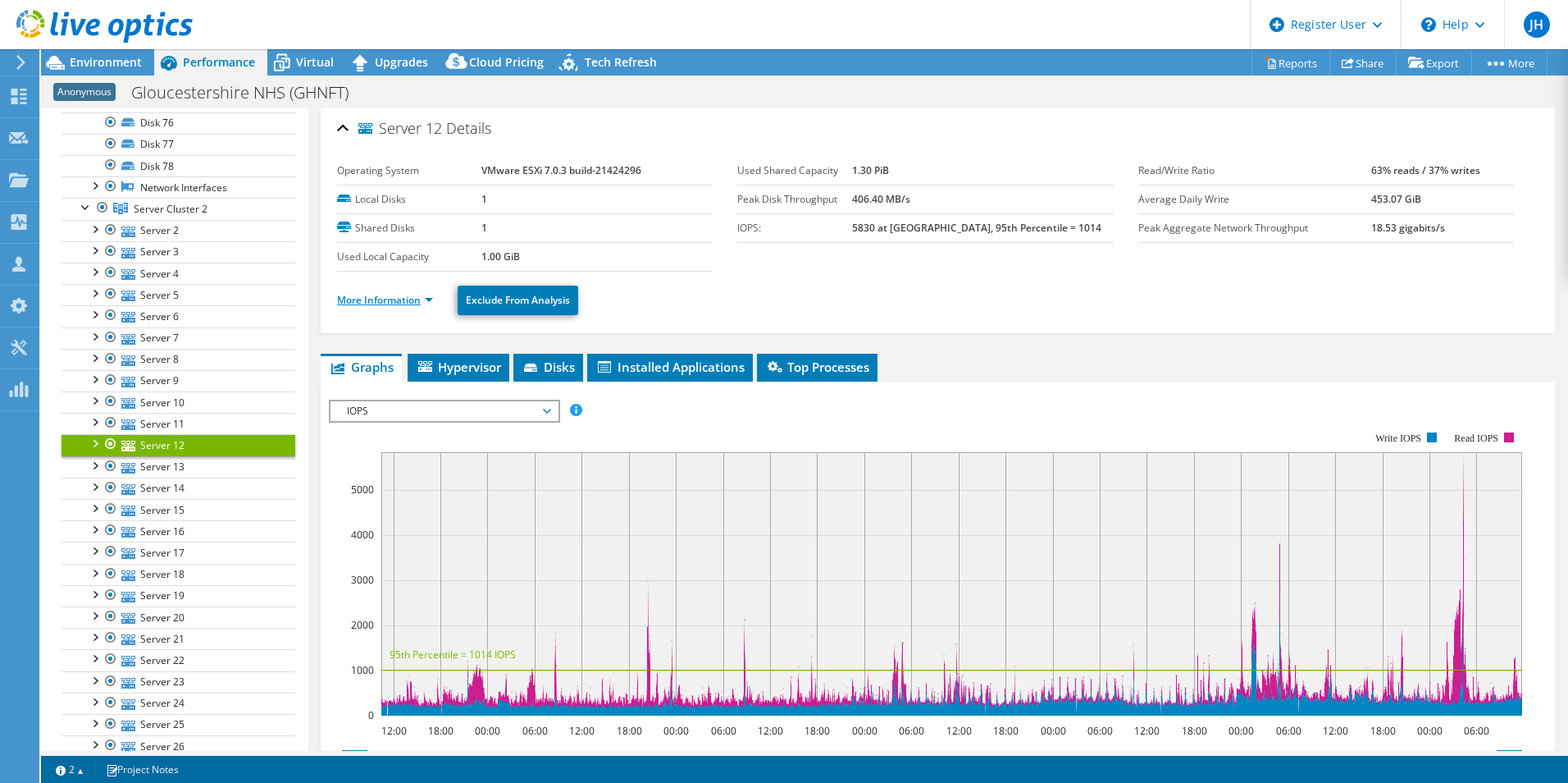
click at [421, 299] on link "More Information" at bounding box center [385, 300] width 96 height 14
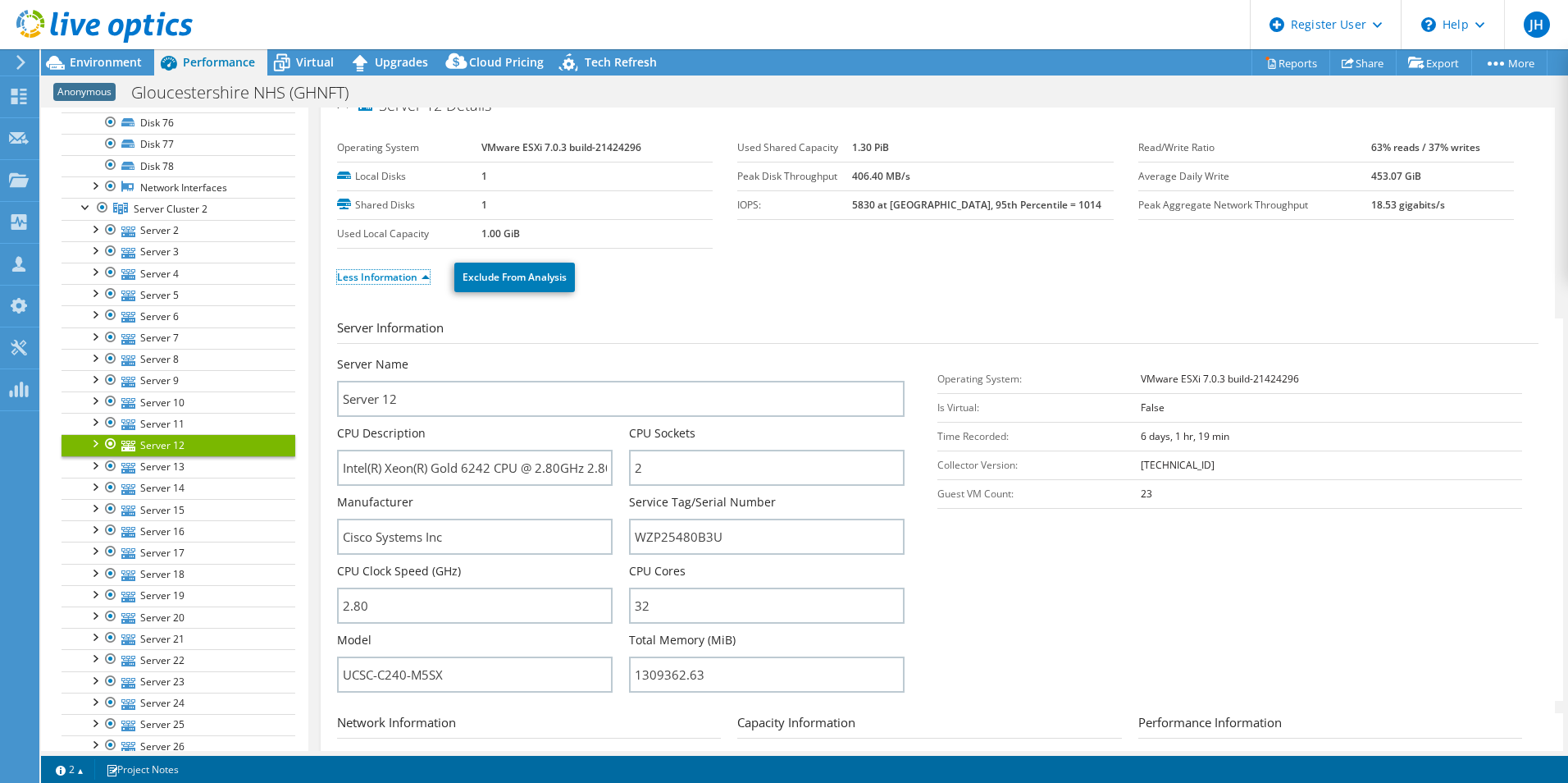
scroll to position [0, 0]
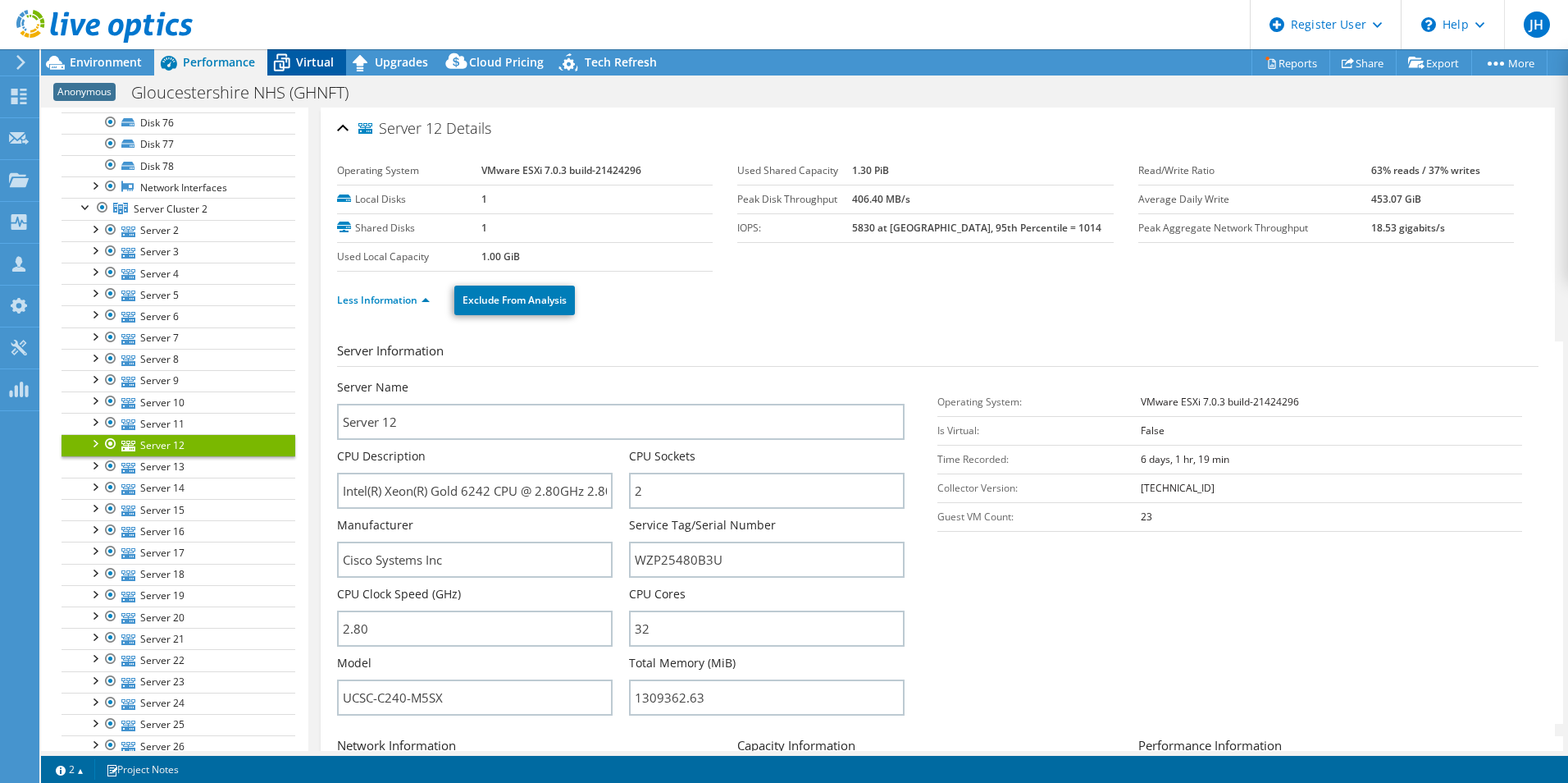
click at [301, 68] on span "Virtual" at bounding box center [314, 62] width 38 height 16
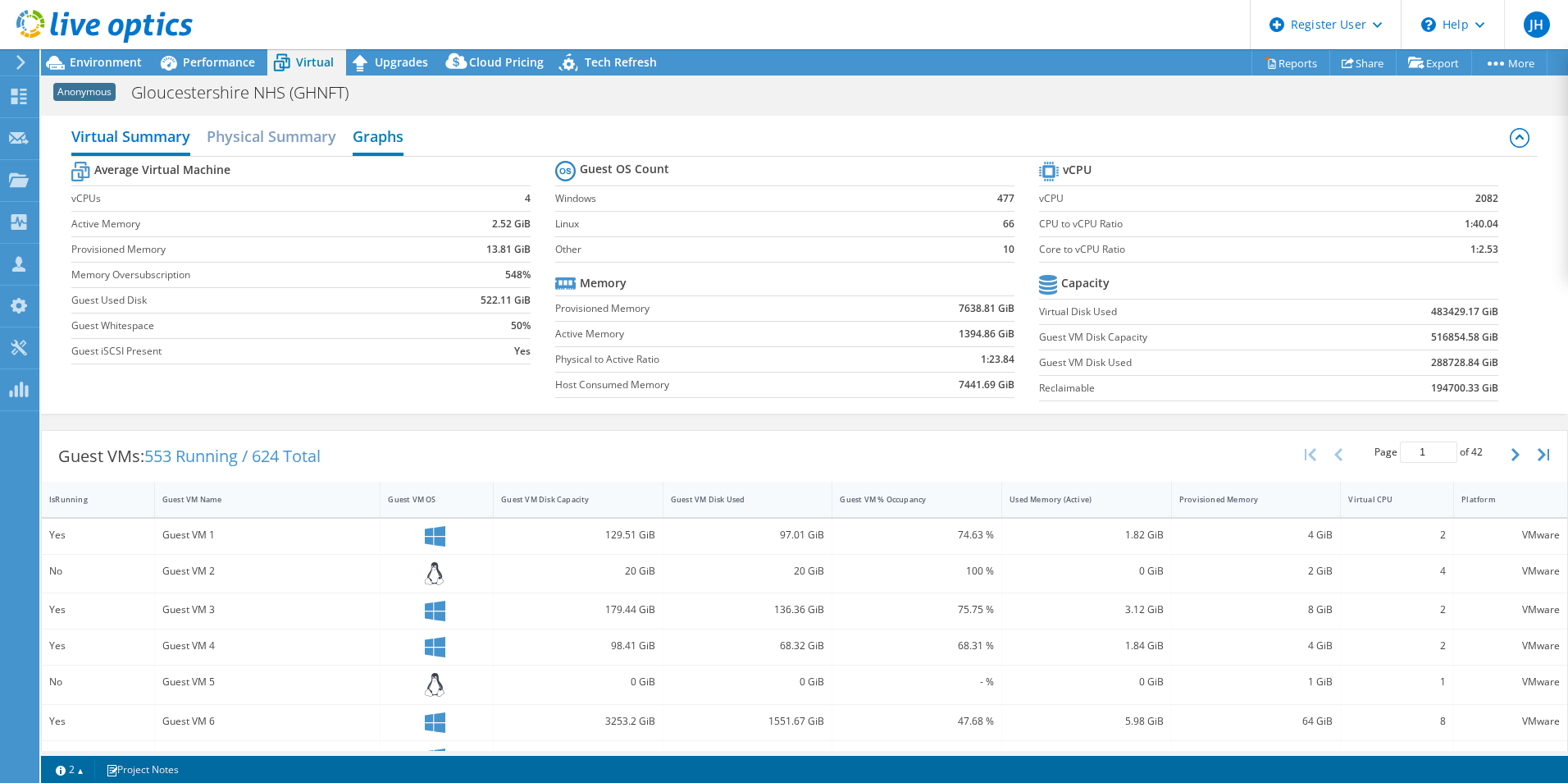
click at [390, 140] on h2 "Graphs" at bounding box center [378, 137] width 51 height 36
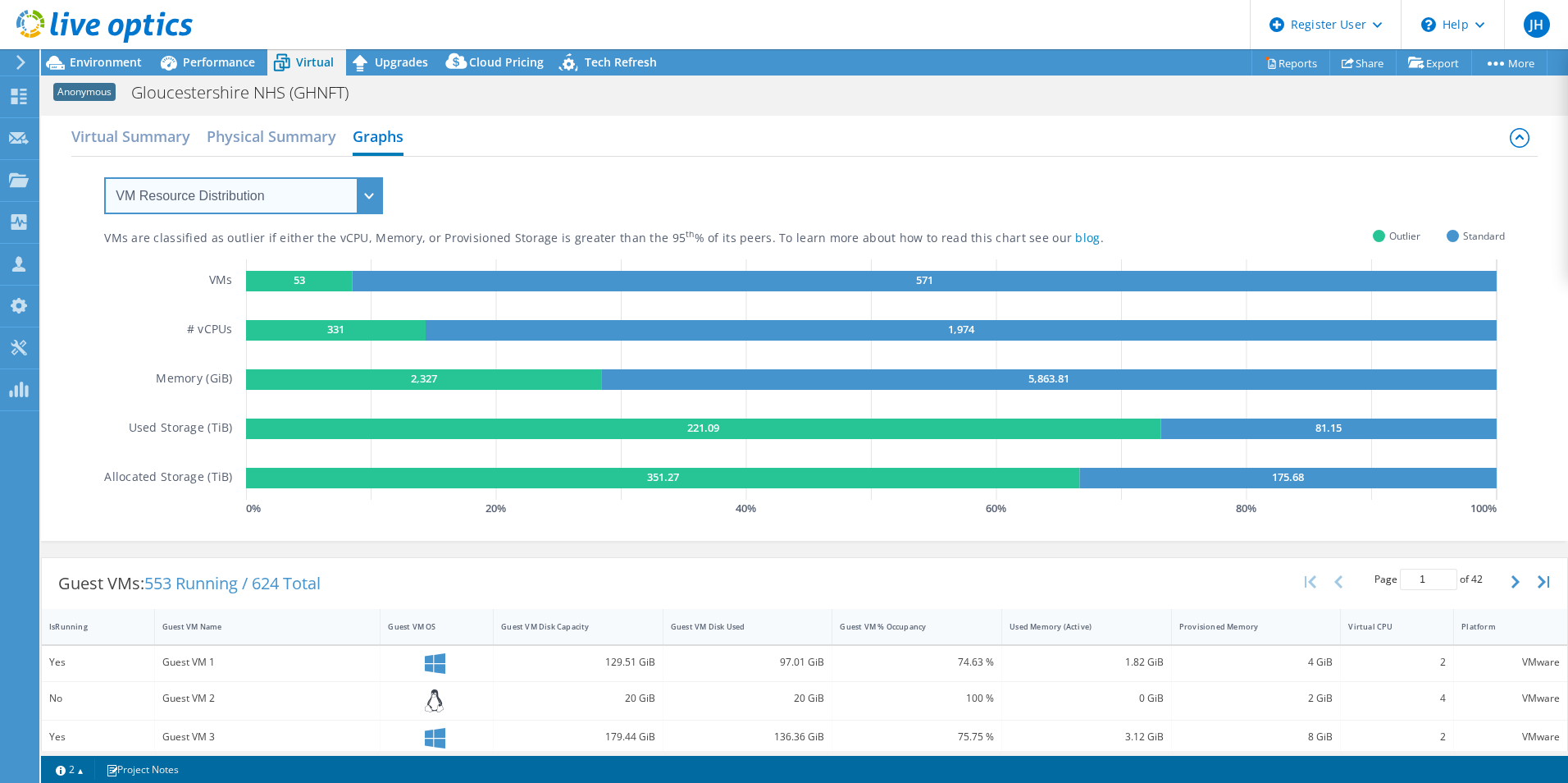
click at [368, 186] on select "VM Resource Distribution Provisioning Contrast Over Provisioning" at bounding box center [243, 196] width 279 height 37
click at [104, 177] on select "VM Resource Distribution Provisioning Contrast Over Provisioning" at bounding box center [243, 196] width 279 height 37
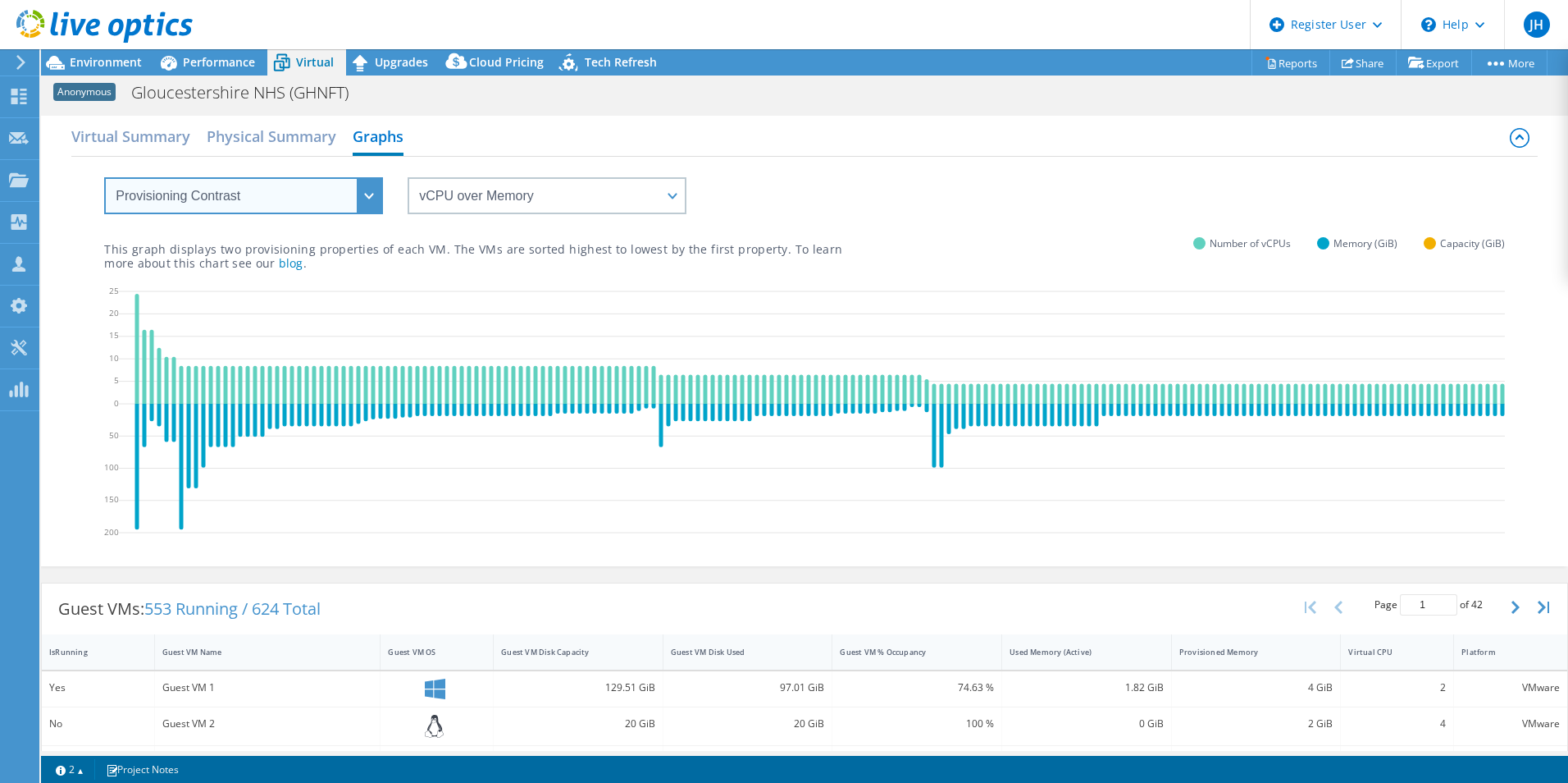
click at [370, 190] on select "VM Resource Distribution Provisioning Contrast Over Provisioning" at bounding box center [243, 196] width 279 height 37
click at [104, 177] on select "VM Resource Distribution Provisioning Contrast Over Provisioning" at bounding box center [243, 196] width 279 height 37
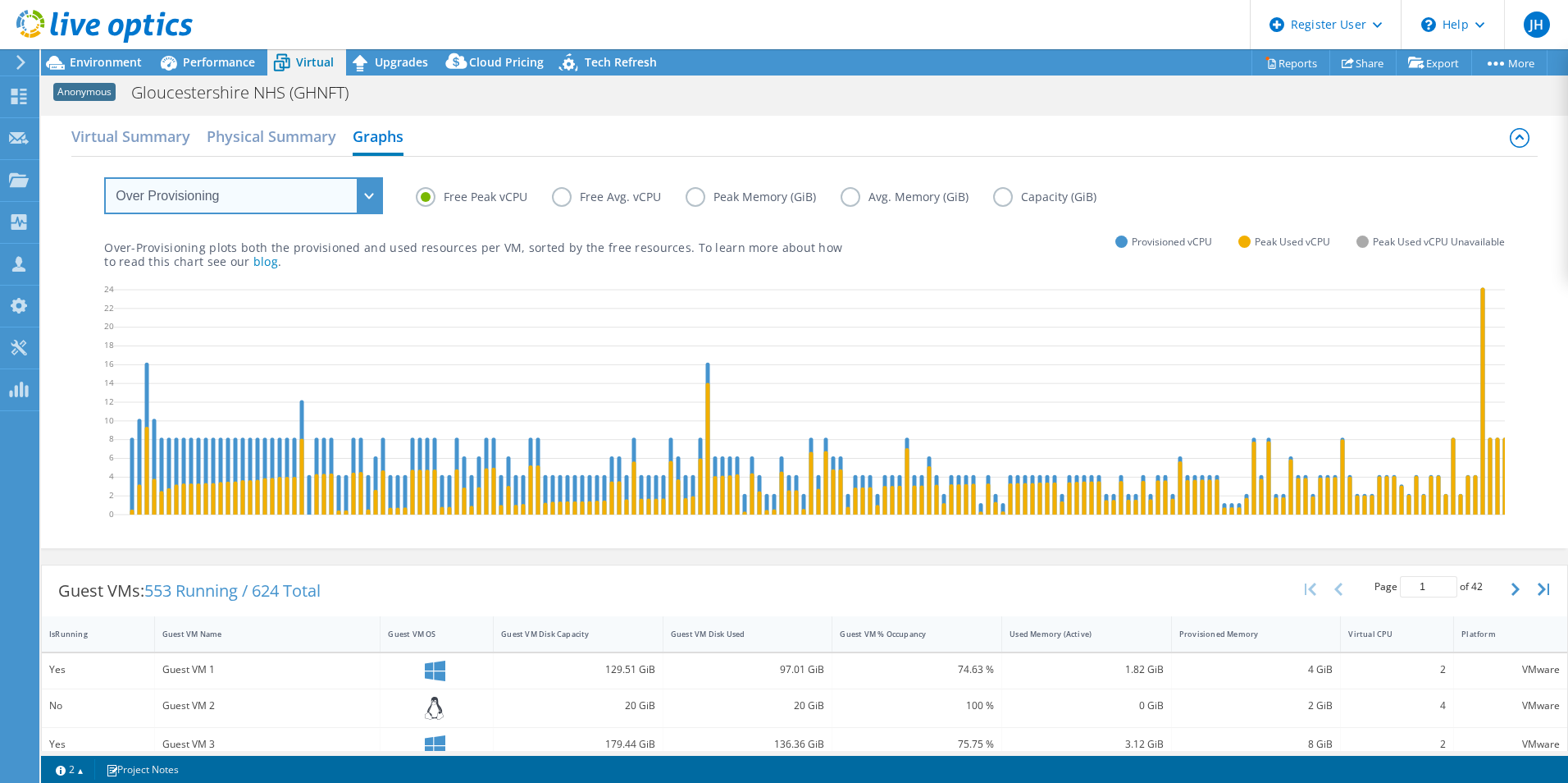
click at [363, 199] on select "VM Resource Distribution Provisioning Contrast Over Provisioning" at bounding box center [243, 196] width 279 height 37
select select "VM Resource Distribution"
click at [104, 177] on select "VM Resource Distribution Provisioning Contrast Over Provisioning" at bounding box center [243, 196] width 279 height 37
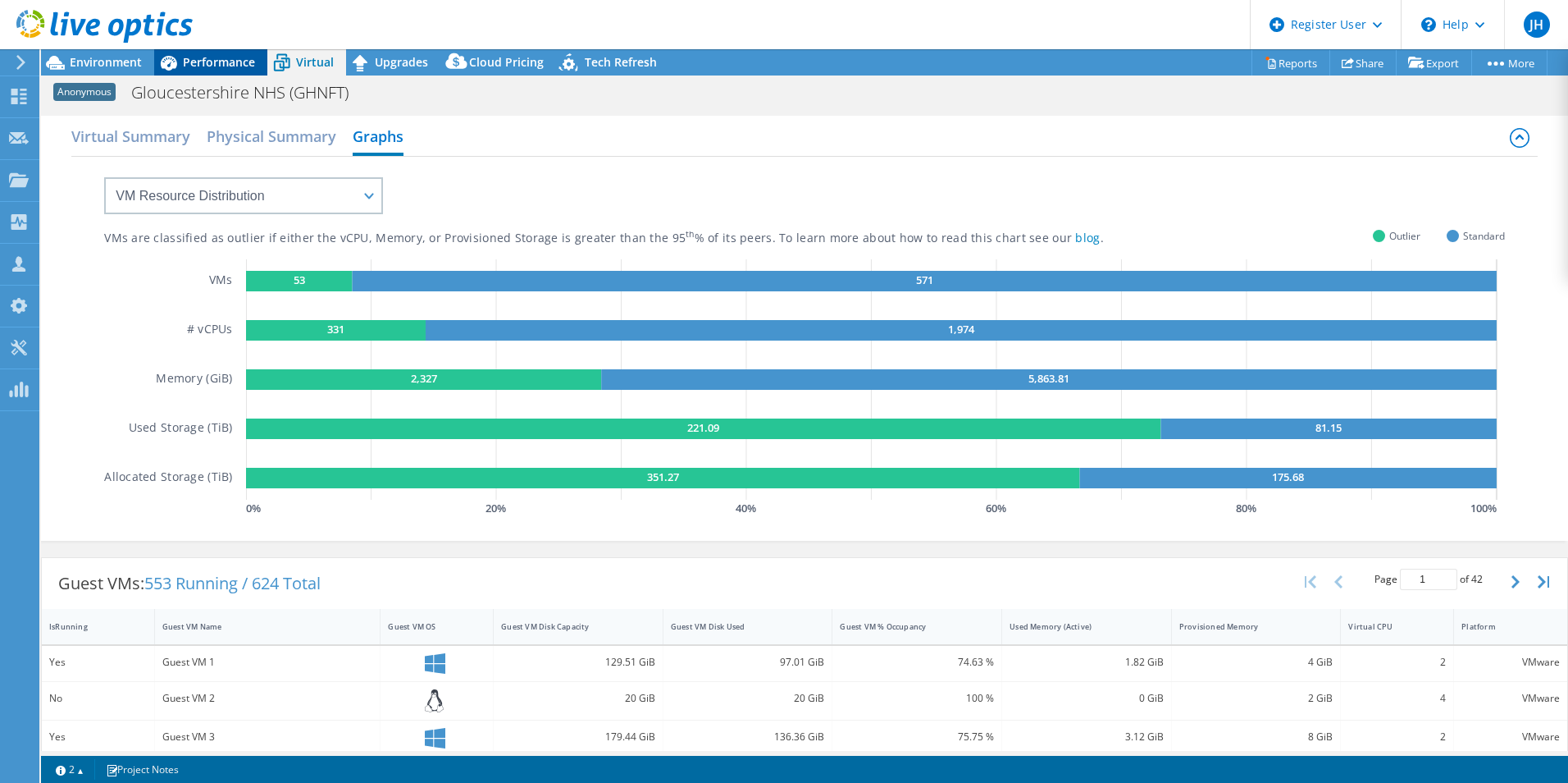
click at [222, 68] on span "Performance" at bounding box center [219, 62] width 72 height 16
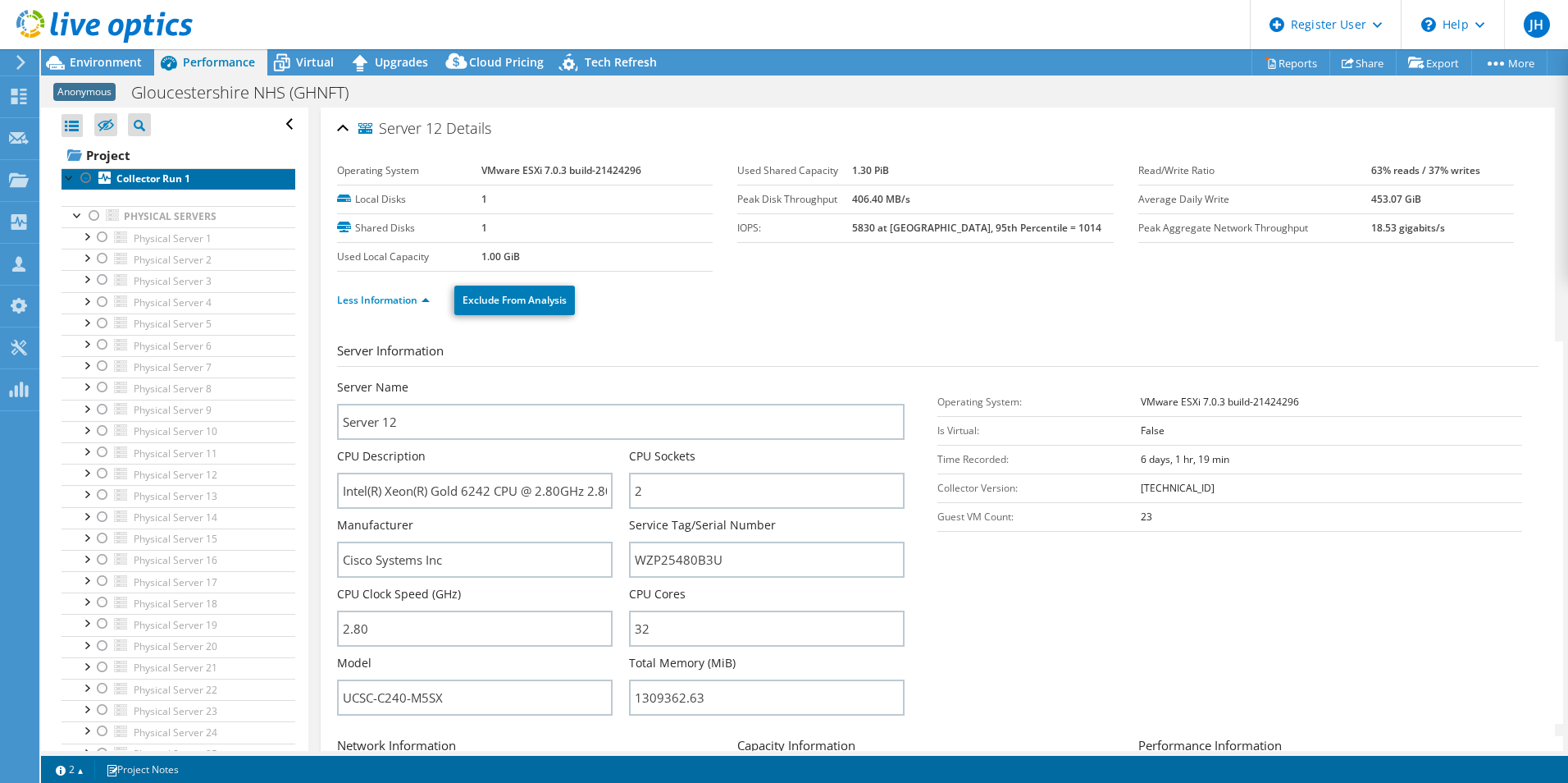
click at [149, 173] on b "Collector Run 1" at bounding box center [153, 178] width 73 height 14
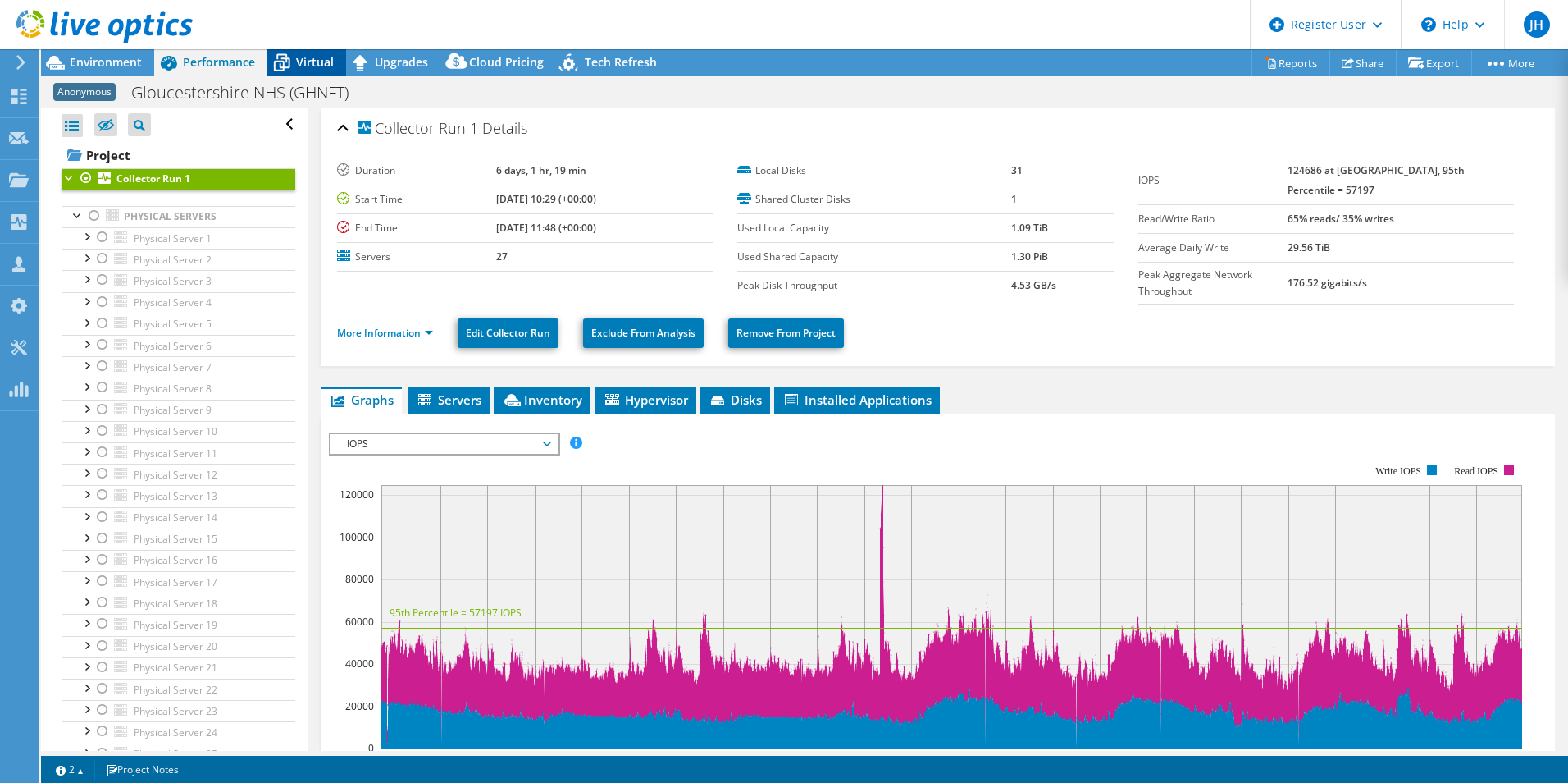
click at [318, 51] on div "Virtual" at bounding box center [307, 62] width 78 height 26
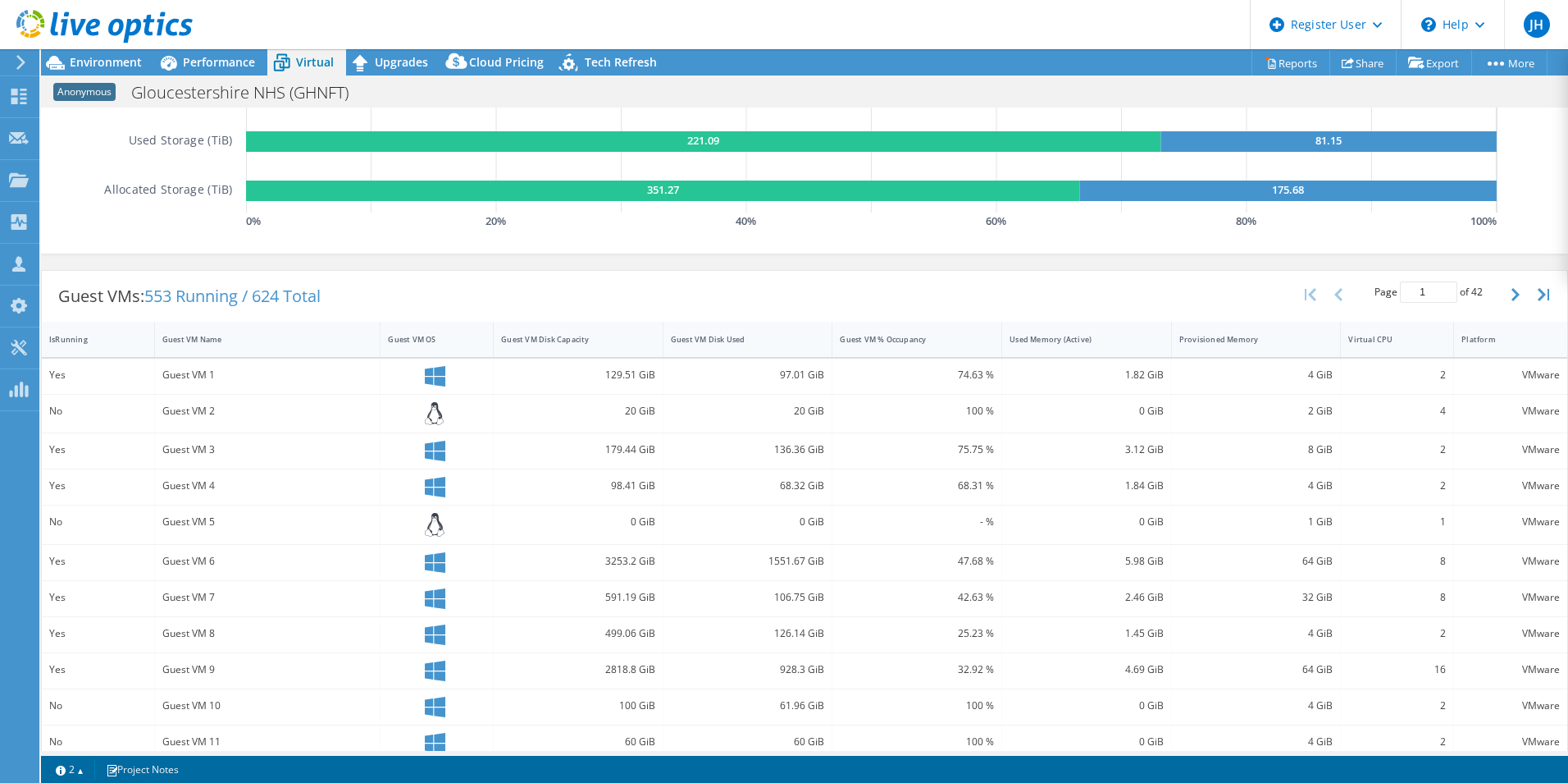
scroll to position [328, 0]
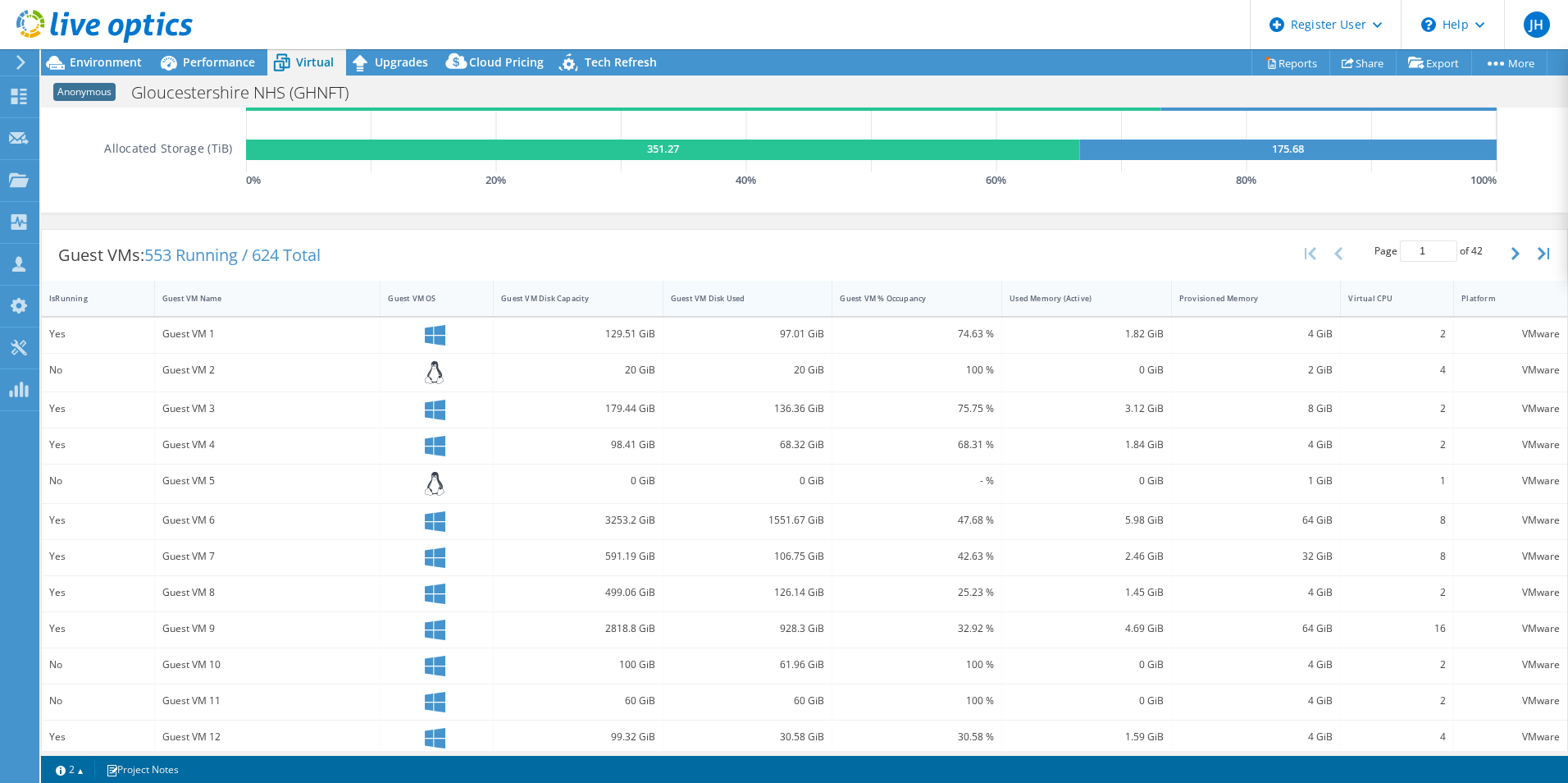
click at [730, 304] on div "Guest VM Disk Used" at bounding box center [737, 298] width 149 height 25
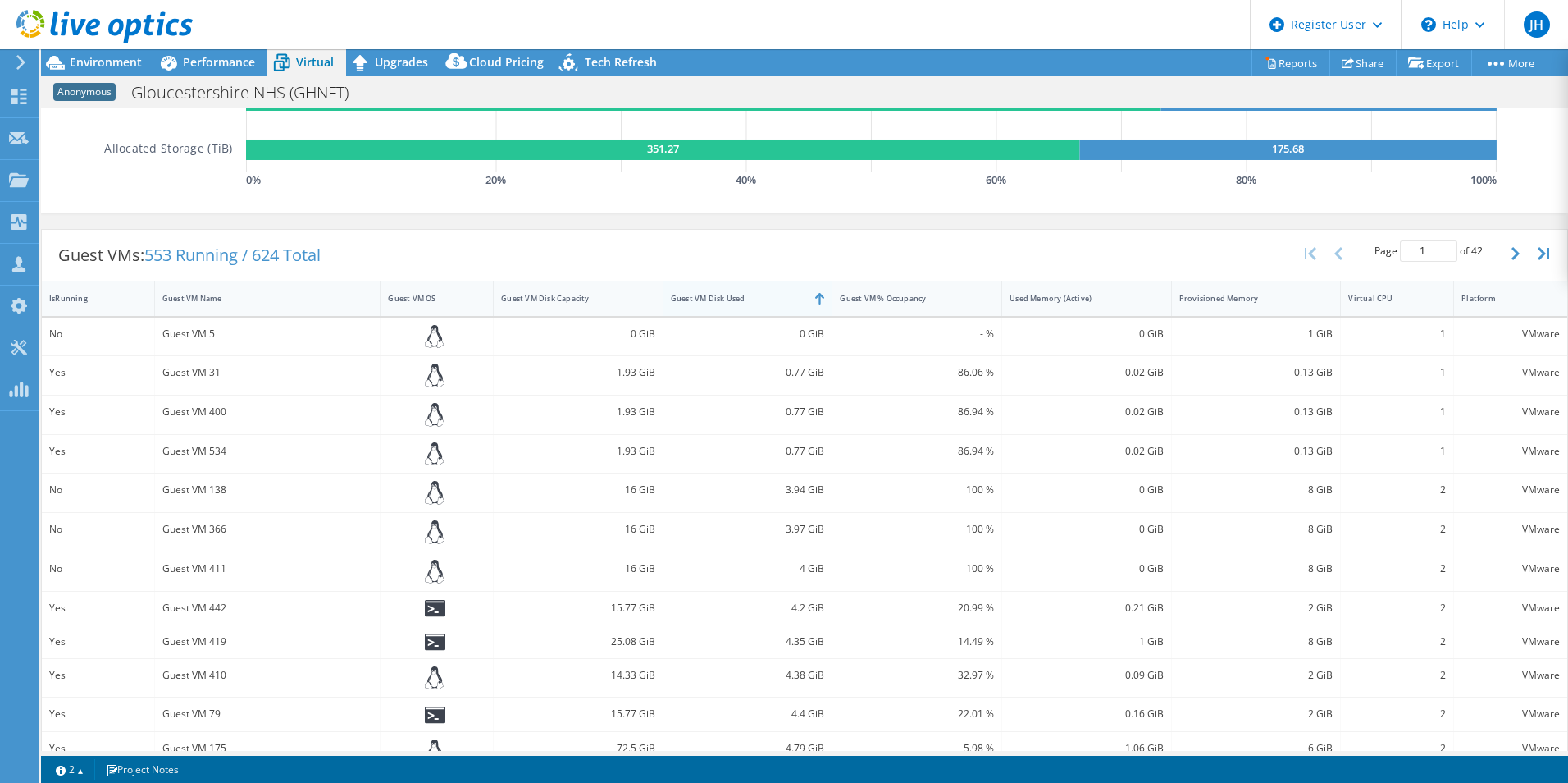
click at [730, 304] on div "Guest VM Disk Used" at bounding box center [737, 298] width 149 height 25
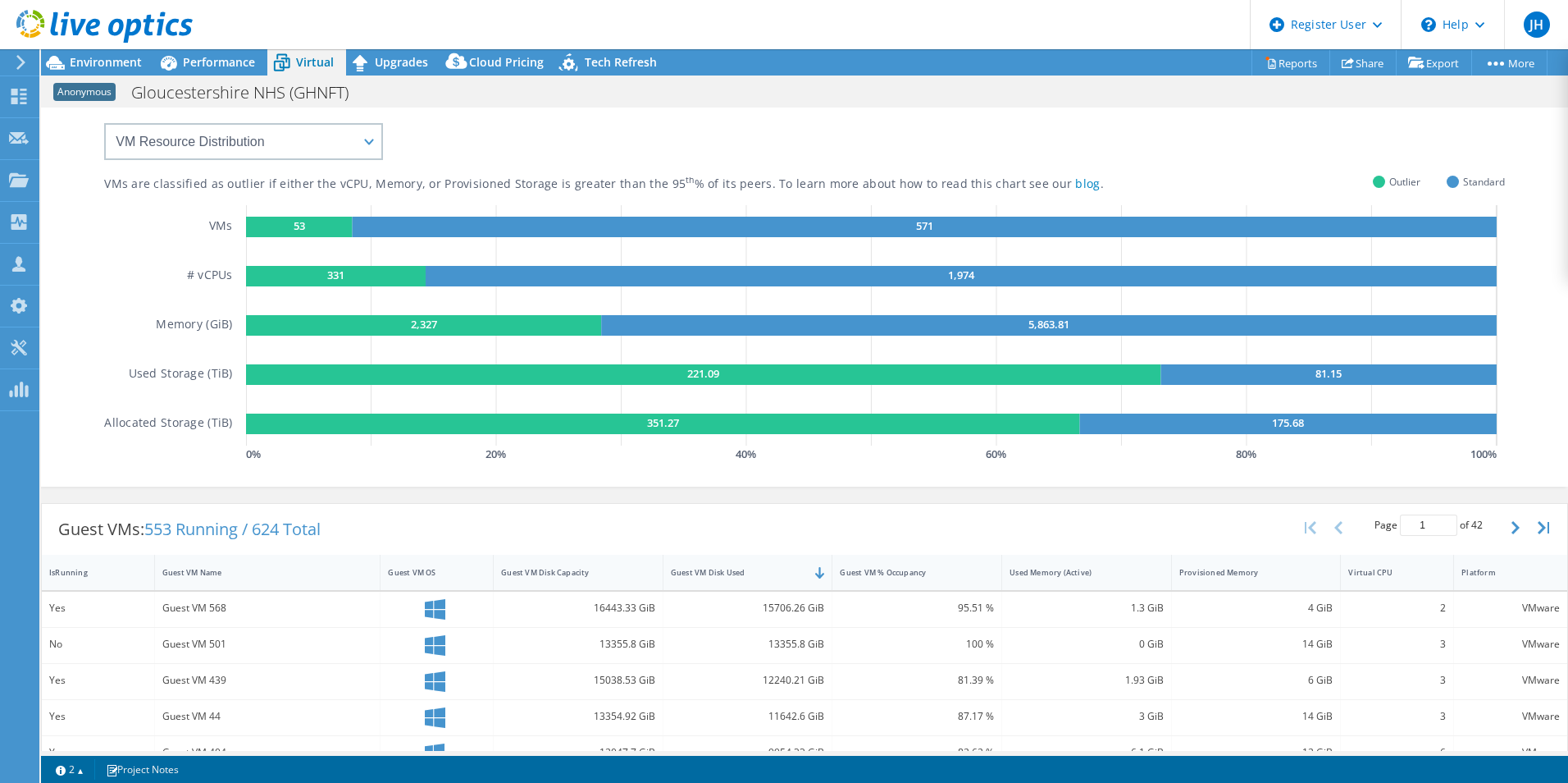
scroll to position [0, 0]
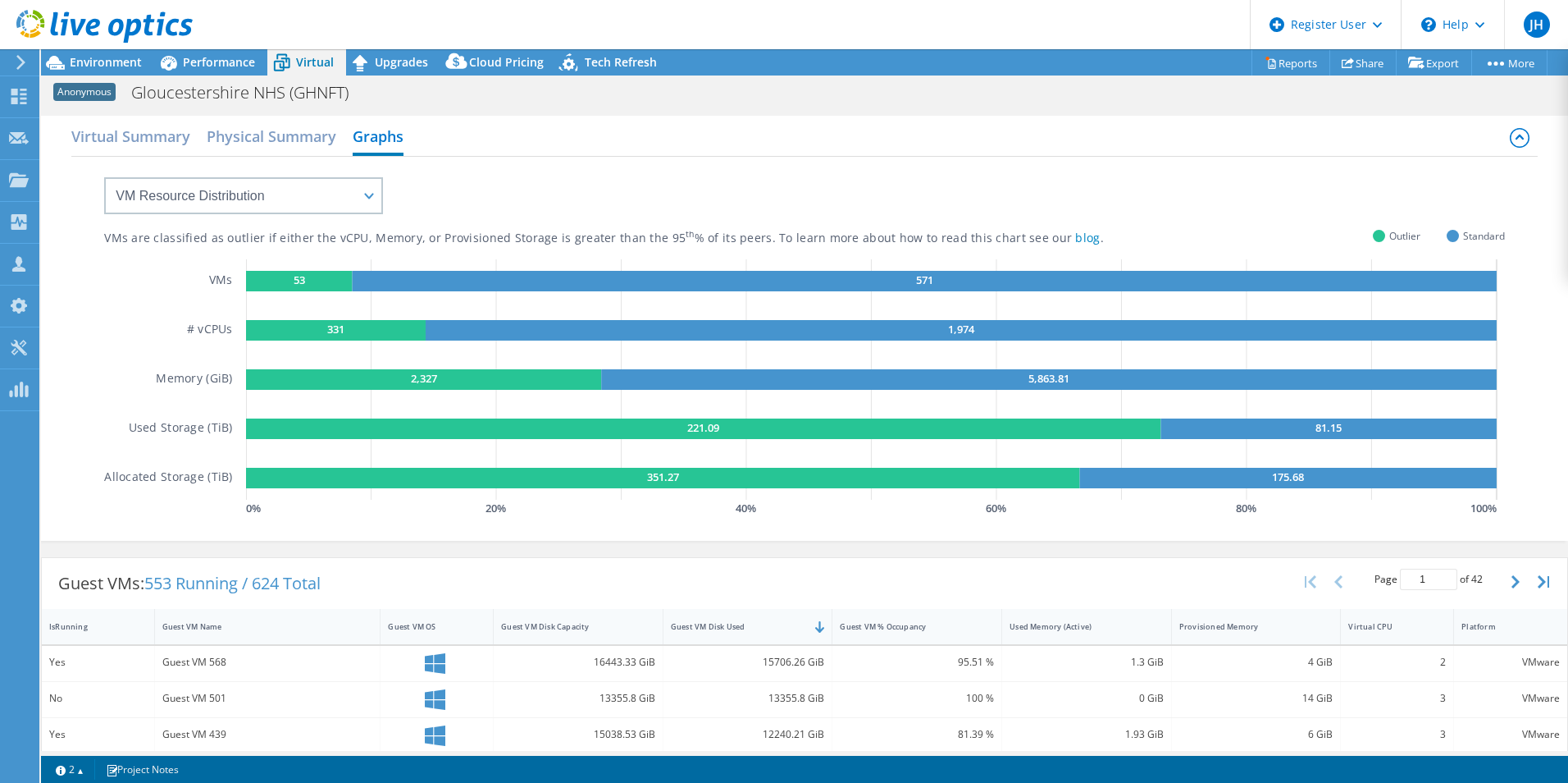
click at [116, 53] on div at bounding box center [96, 27] width 193 height 55
click at [121, 61] on span "Environment" at bounding box center [106, 62] width 72 height 16
